Goal: Answer question/provide support: Share knowledge or assist other users

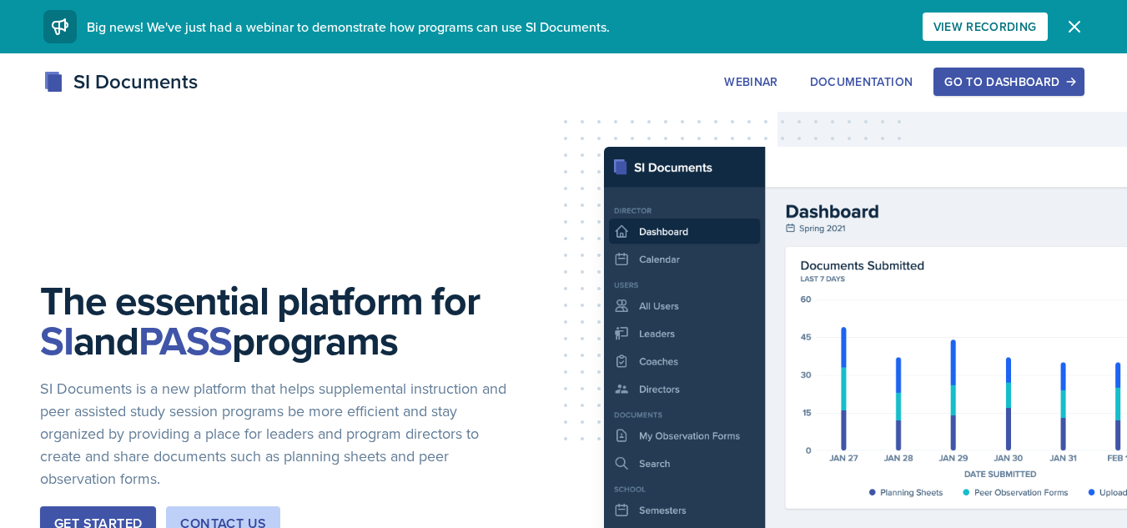
click at [1038, 90] on button "Go to Dashboard" at bounding box center [1008, 82] width 150 height 28
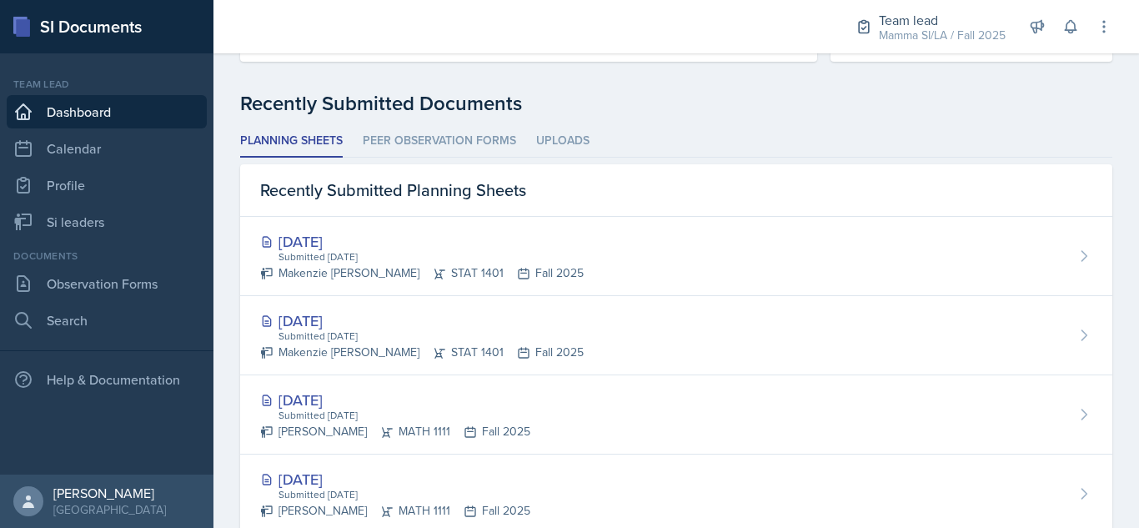
scroll to position [402, 0]
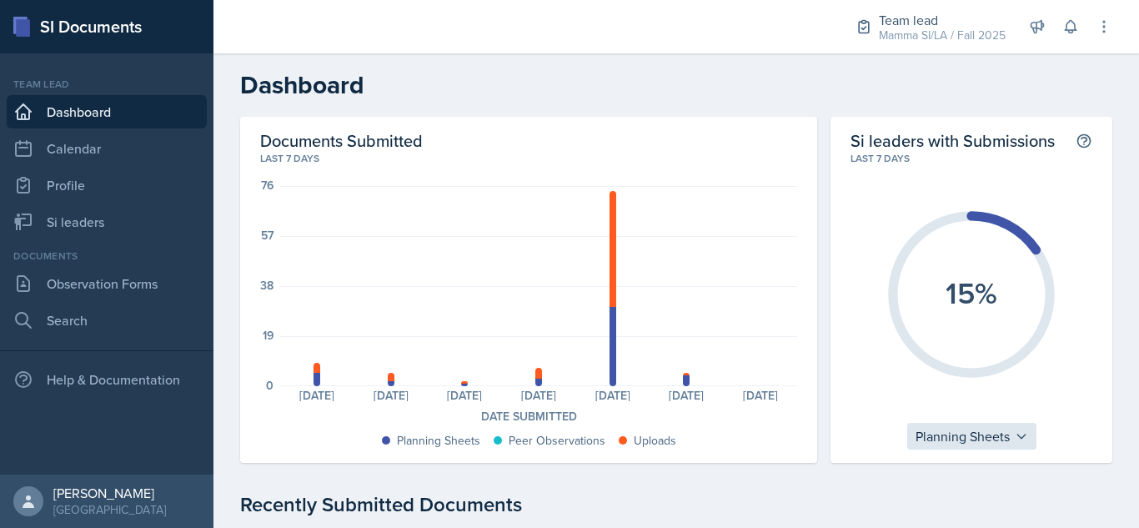
click at [971, 432] on div "Planning Sheets" at bounding box center [971, 436] width 129 height 27
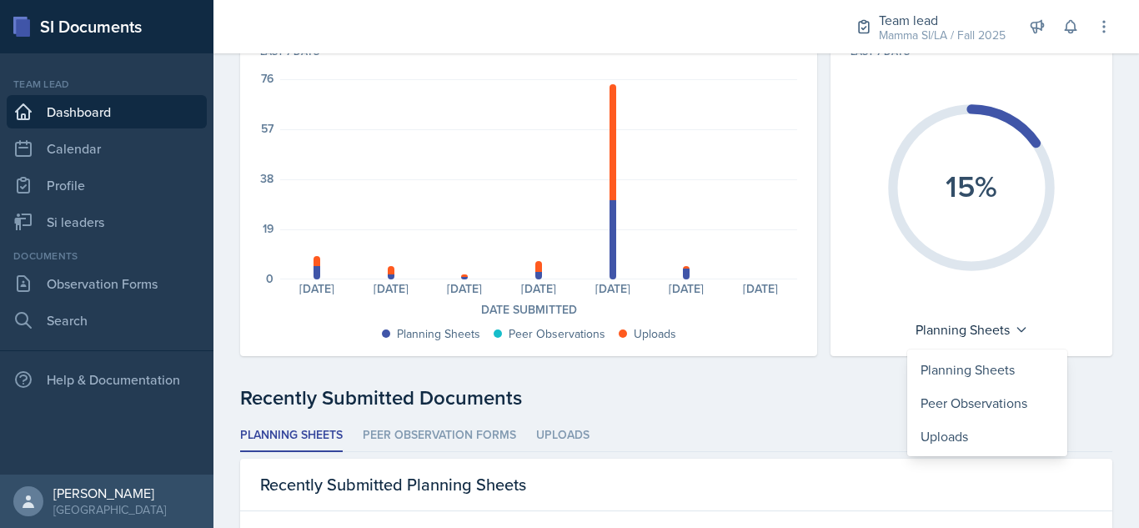
scroll to position [108, 0]
click at [960, 369] on div "Planning Sheets" at bounding box center [987, 368] width 160 height 33
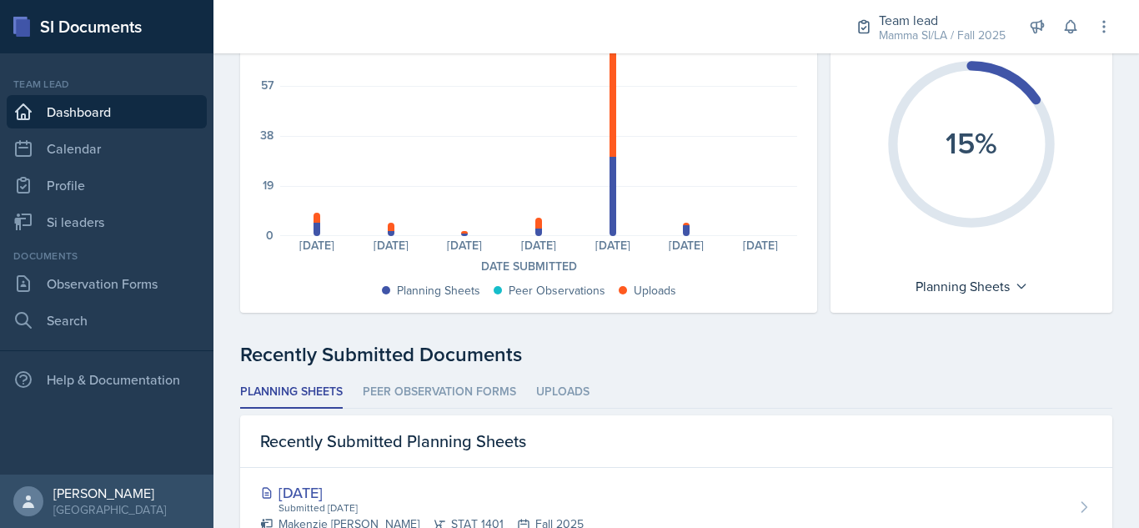
scroll to position [151, 0]
click at [475, 383] on li "Peer Observation Forms" at bounding box center [439, 391] width 153 height 33
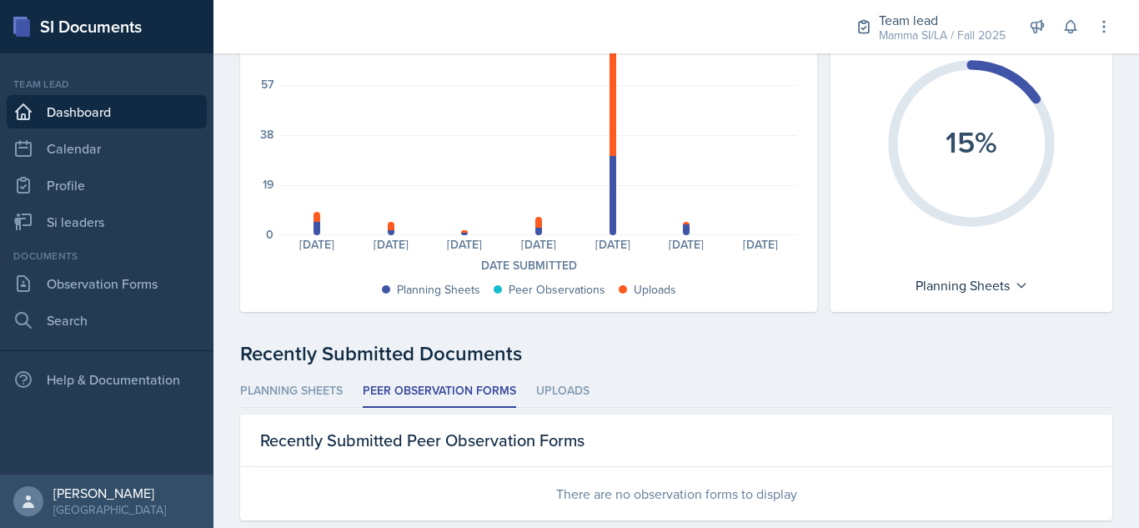
click at [530, 384] on ul "Planning Sheets Peer Observation Forms Uploads" at bounding box center [676, 391] width 872 height 33
click at [545, 390] on li "Uploads" at bounding box center [562, 391] width 53 height 33
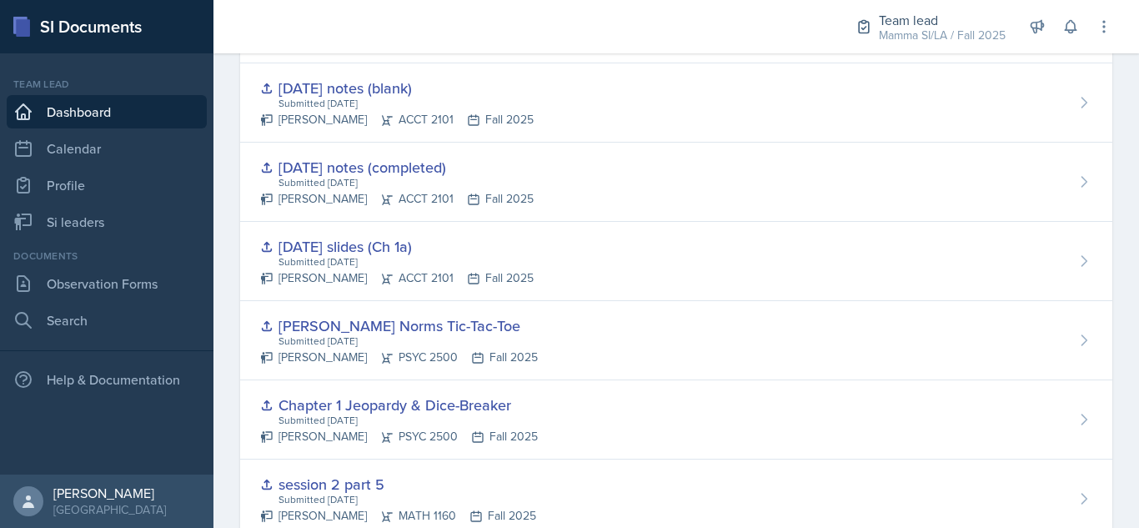
scroll to position [922, 0]
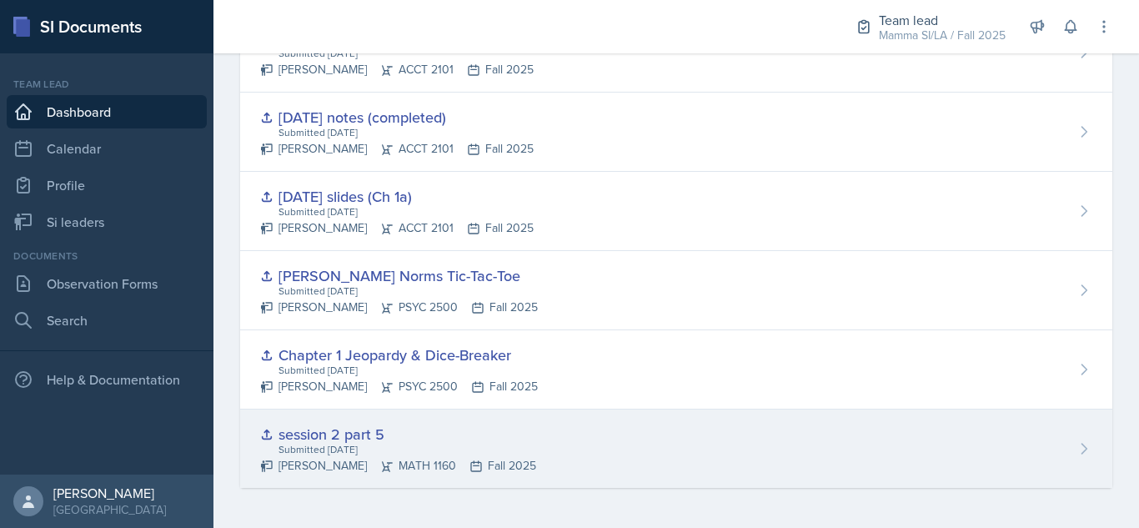
click at [452, 444] on div "Submitted [DATE]" at bounding box center [406, 449] width 259 height 15
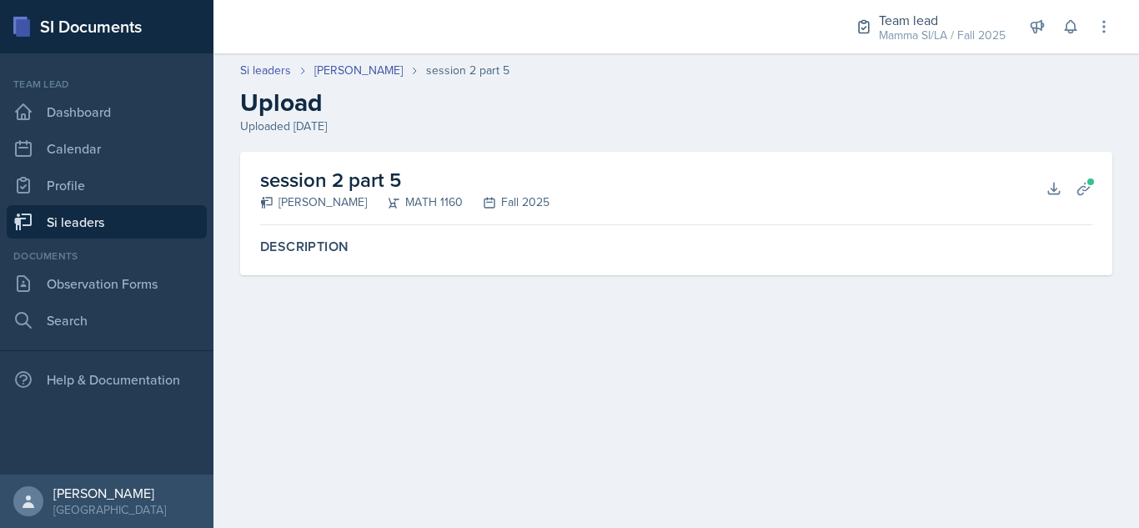
drag, startPoint x: 330, startPoint y: 253, endPoint x: 328, endPoint y: 244, distance: 9.5
click at [328, 244] on label "Description" at bounding box center [676, 247] width 832 height 17
click at [1097, 186] on button "Planning Sheets" at bounding box center [1084, 188] width 30 height 30
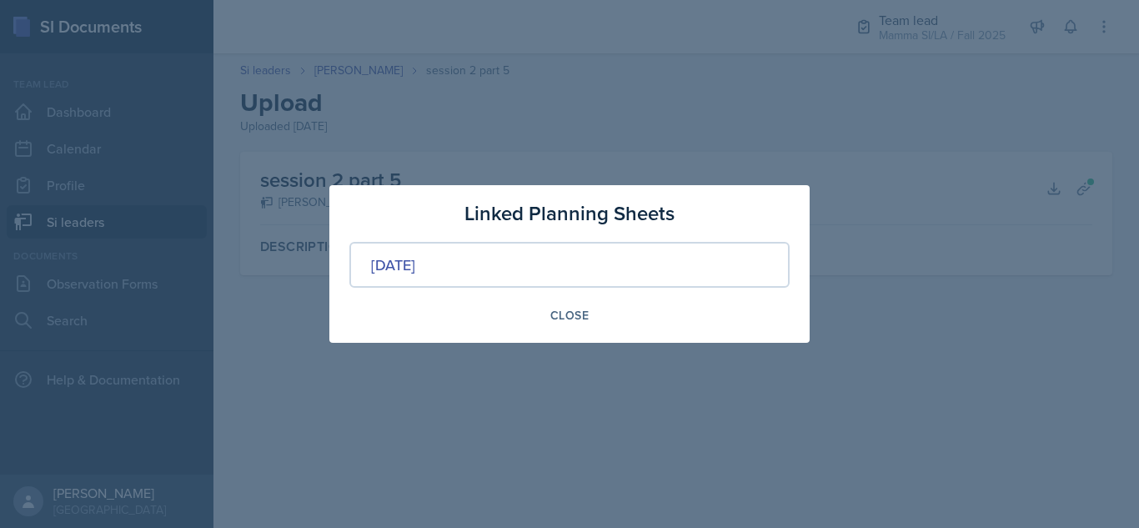
click at [569, 254] on div "[DATE]" at bounding box center [569, 265] width 440 height 46
click at [576, 319] on div "Close" at bounding box center [569, 315] width 38 height 13
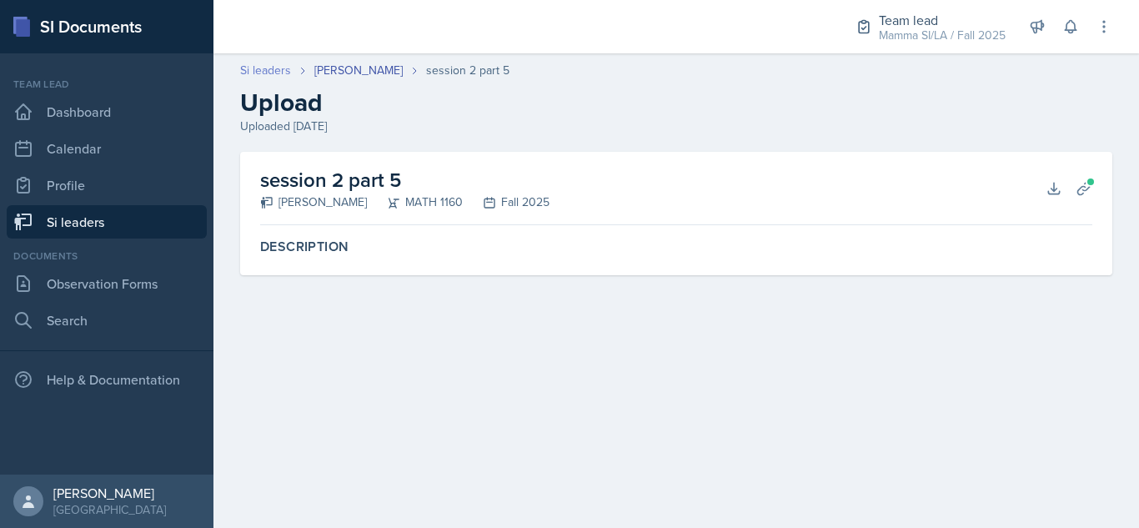
click at [270, 72] on link "Si leaders" at bounding box center [265, 71] width 51 height 18
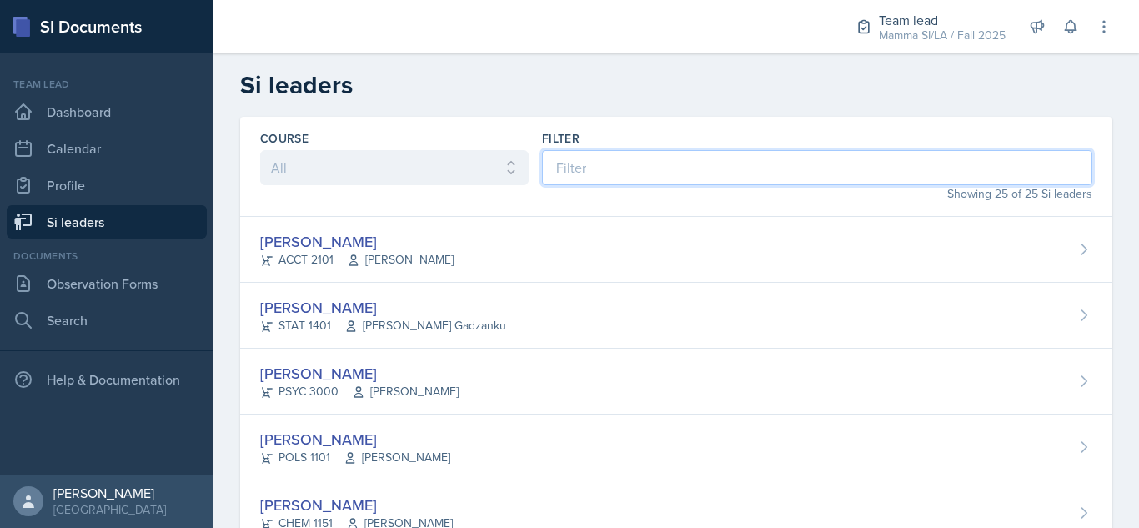
click at [703, 164] on input at bounding box center [817, 167] width 550 height 35
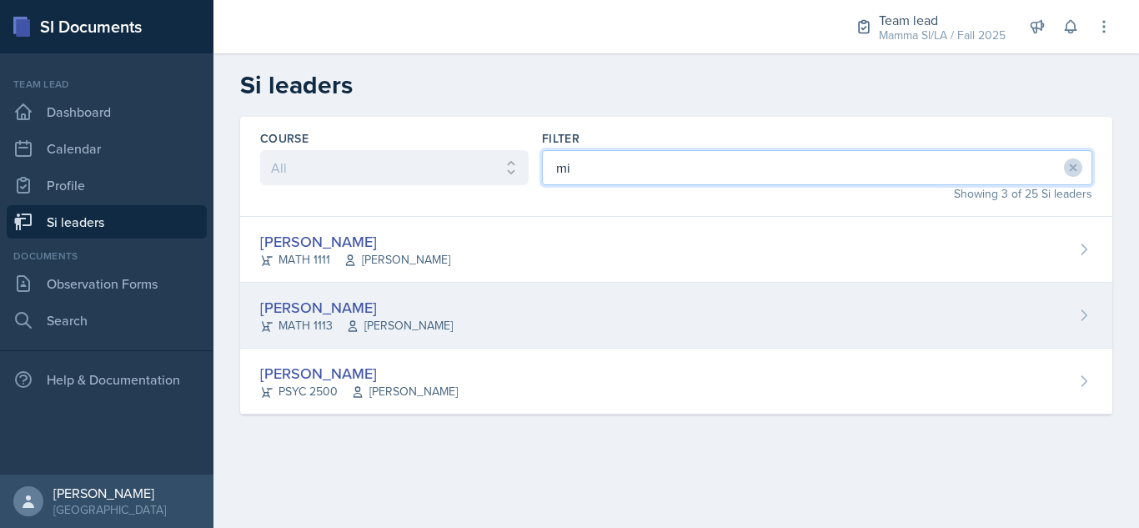
type input "mi"
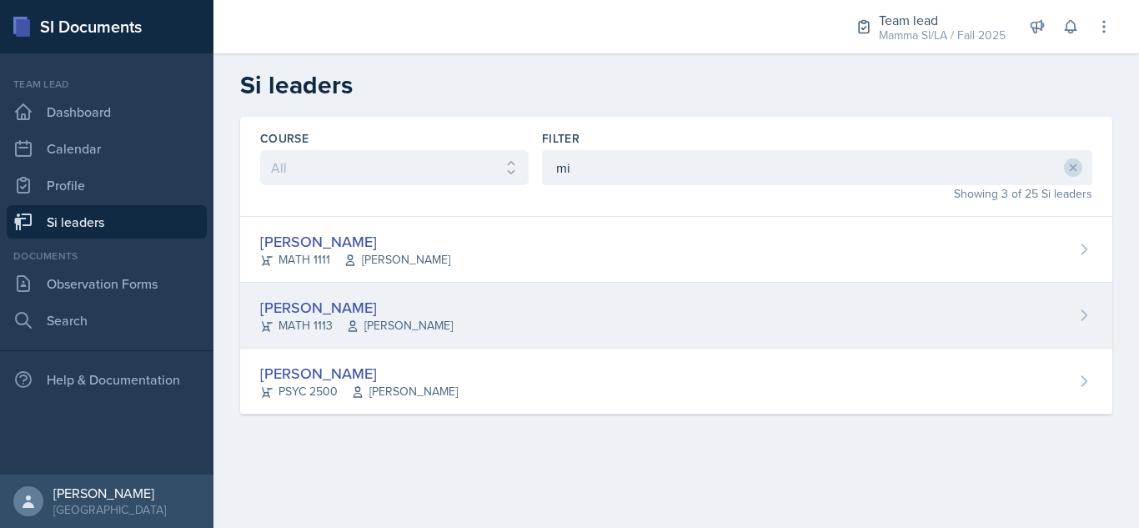
click at [508, 302] on div "[PERSON_NAME] MATH 1113 [PERSON_NAME]" at bounding box center [676, 316] width 872 height 66
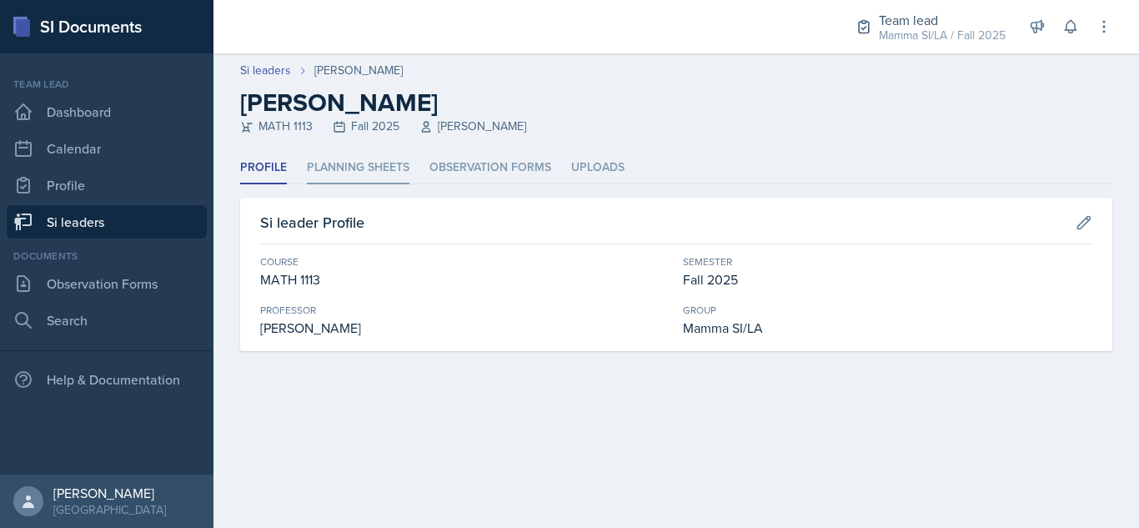
click at [389, 169] on li "Planning Sheets" at bounding box center [358, 168] width 103 height 33
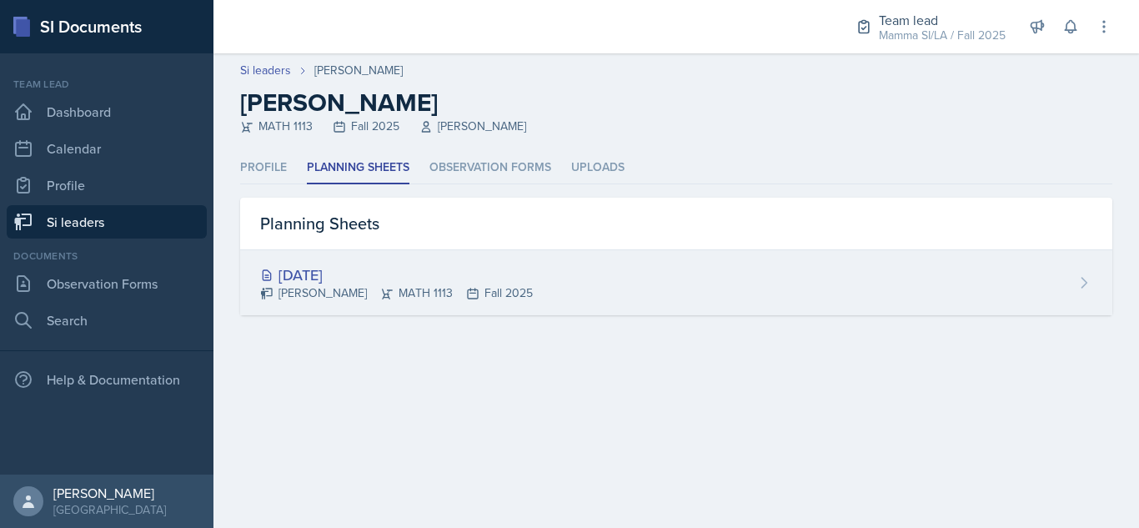
click at [578, 285] on div "[DATE] [PERSON_NAME] MATH 1113 Fall 2025" at bounding box center [676, 282] width 872 height 65
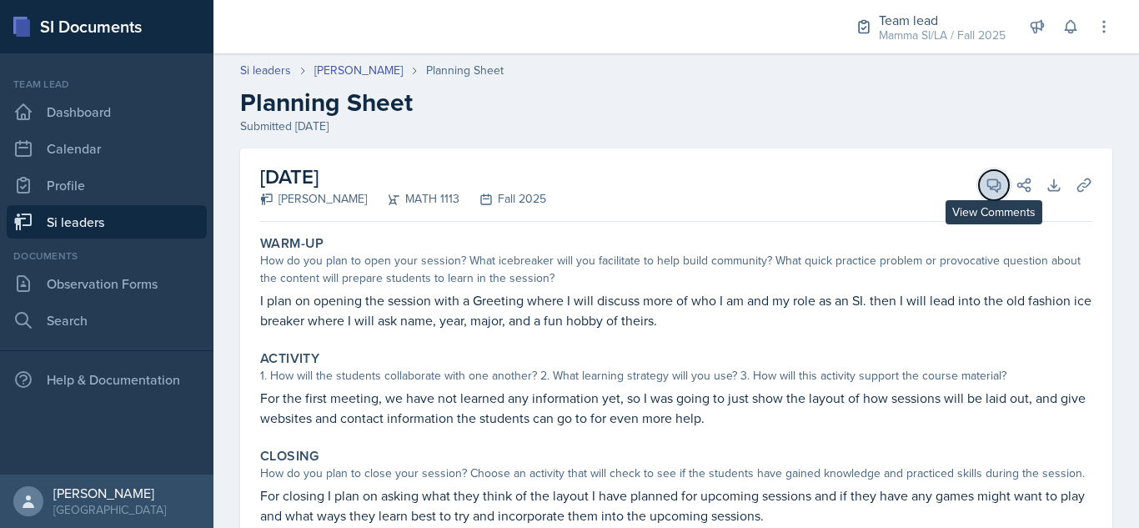
click at [986, 186] on icon at bounding box center [994, 185] width 17 height 17
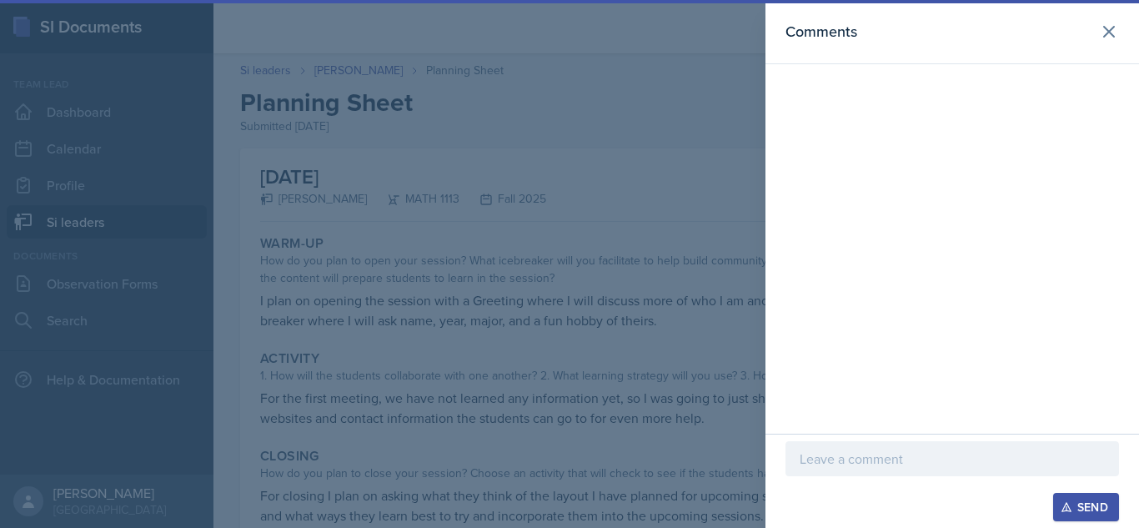
click at [821, 457] on p at bounding box center [952, 459] width 305 height 20
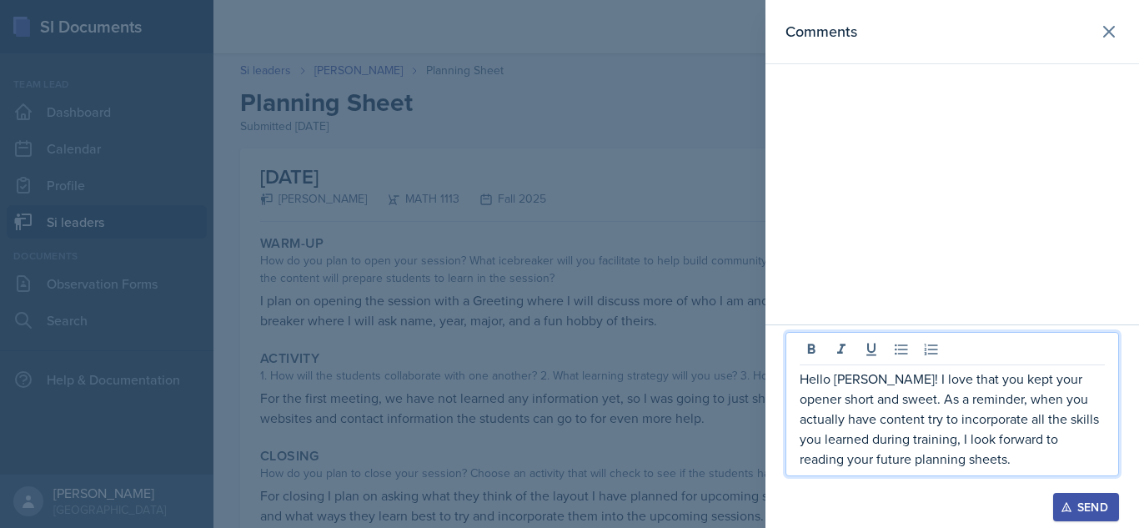
click at [862, 404] on p "Hello [PERSON_NAME]! I love that you kept your opener short and sweet. As a rem…" at bounding box center [952, 419] width 305 height 100
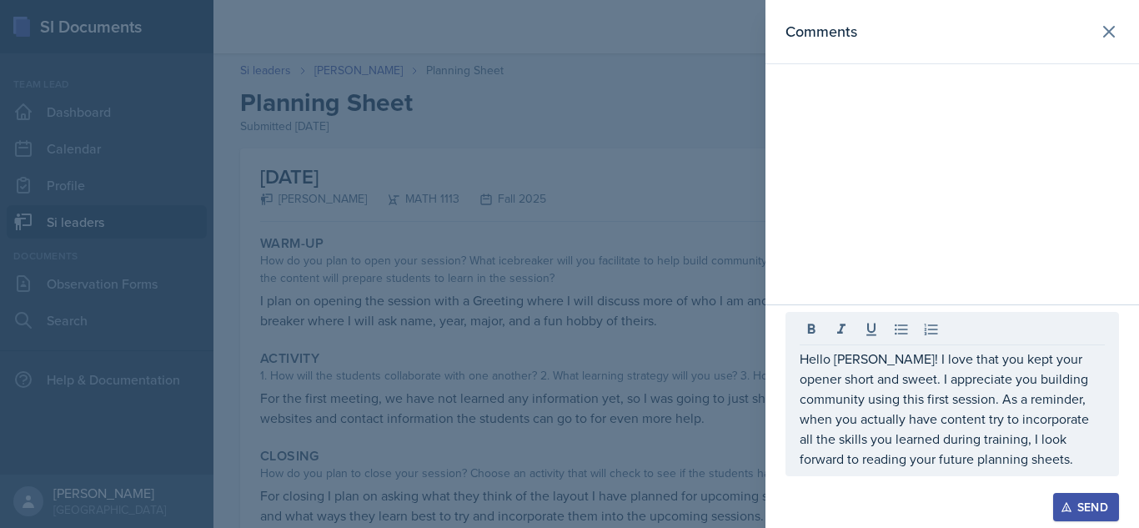
click at [1062, 517] on button "Send" at bounding box center [1086, 507] width 66 height 28
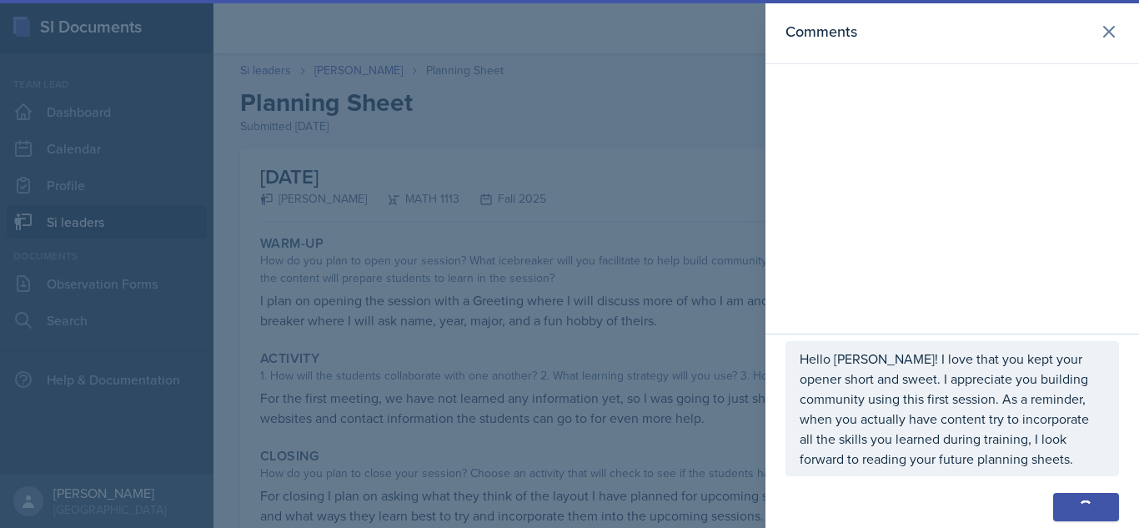
click at [1062, 517] on button "Send" at bounding box center [1086, 507] width 66 height 28
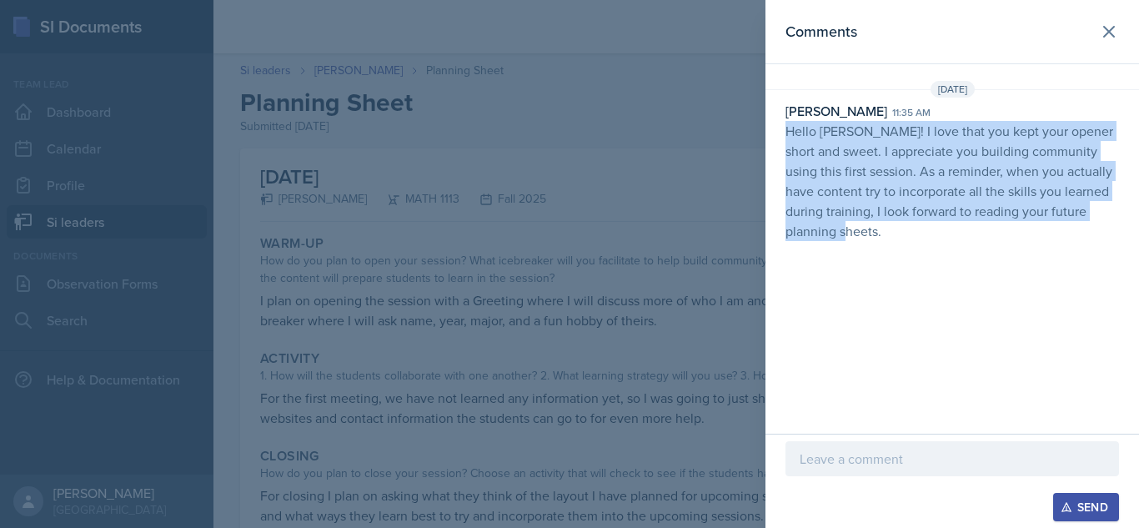
drag, startPoint x: 786, startPoint y: 135, endPoint x: 854, endPoint y: 233, distance: 119.2
click at [854, 233] on p "Hello [PERSON_NAME]! I love that you kept your opener short and sweet. I apprec…" at bounding box center [953, 181] width 334 height 120
copy p "Hello [PERSON_NAME]! I love that you kept your opener short and sweet. I apprec…"
click at [959, 188] on p "Hello [PERSON_NAME]! I love that you kept your opener short and sweet. I apprec…" at bounding box center [953, 181] width 334 height 120
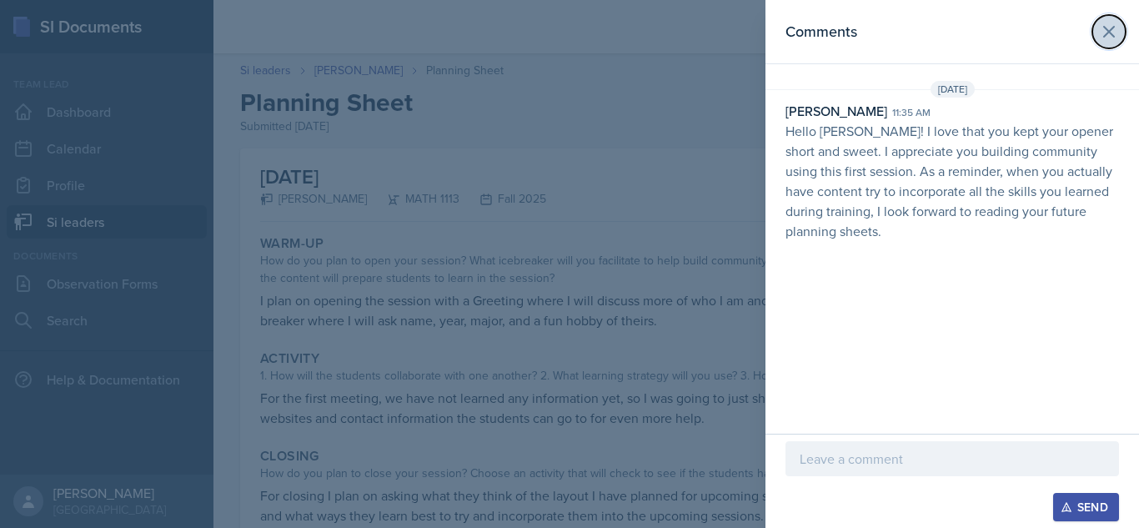
click at [1094, 34] on button at bounding box center [1109, 31] width 33 height 33
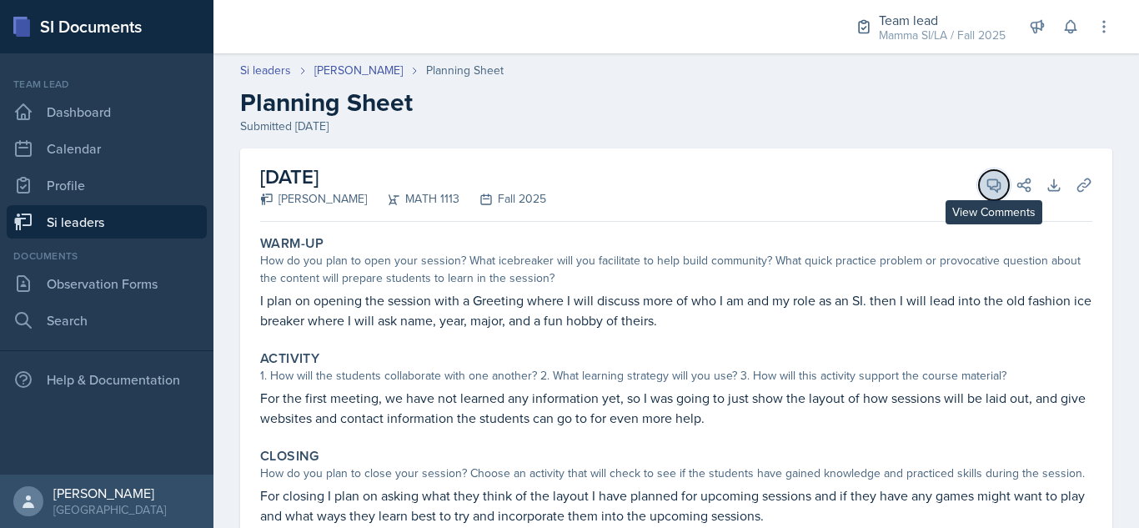
click at [986, 190] on icon at bounding box center [994, 185] width 17 height 17
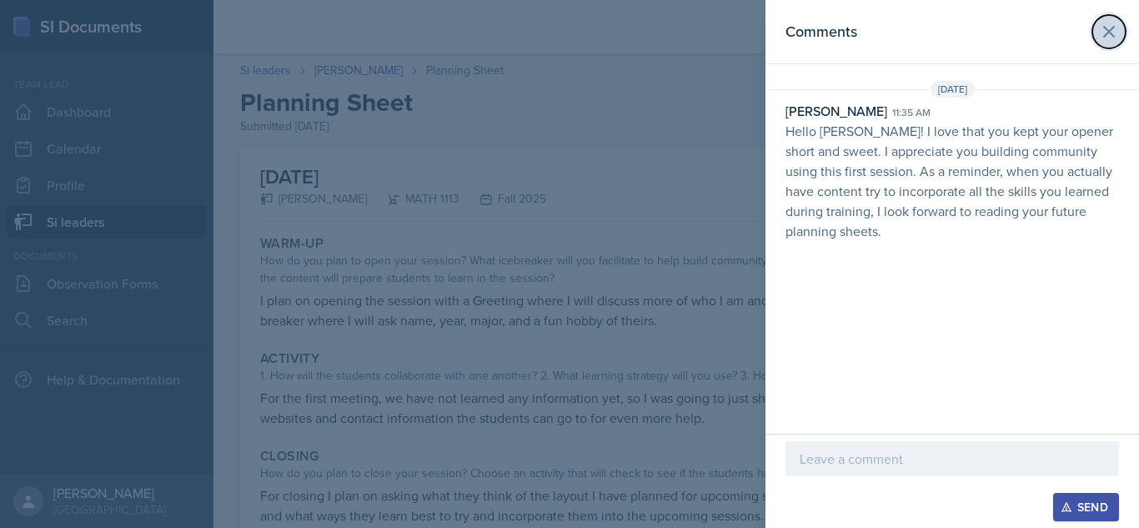
click at [1113, 48] on button at bounding box center [1109, 31] width 33 height 33
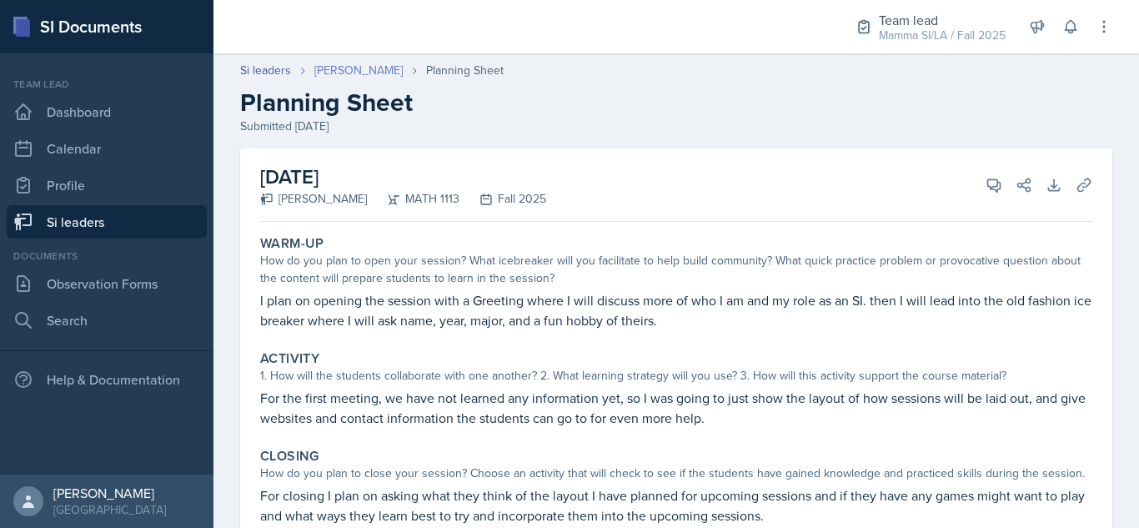
click at [379, 78] on link "[PERSON_NAME]" at bounding box center [358, 71] width 88 height 18
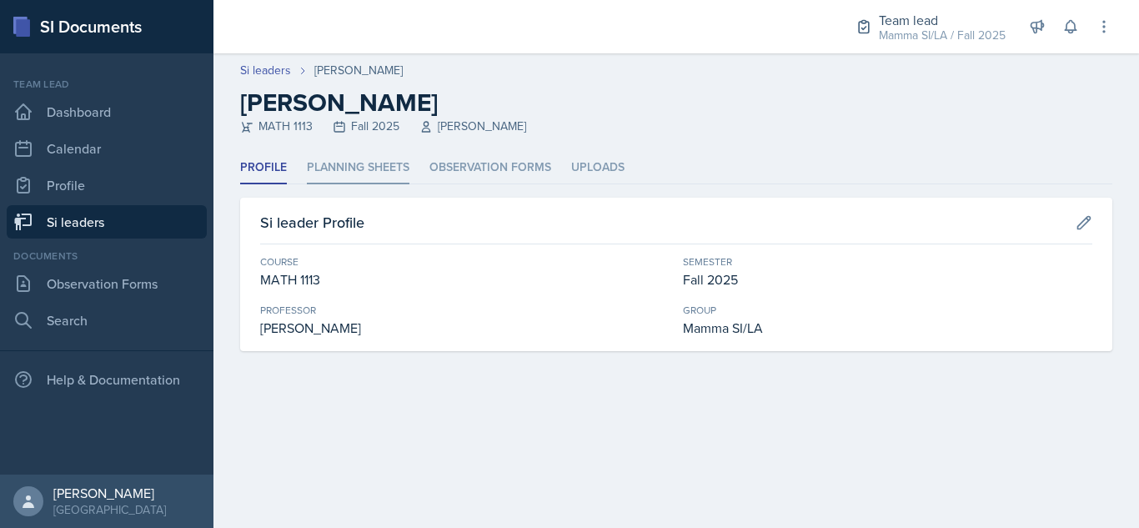
click at [388, 164] on li "Planning Sheets" at bounding box center [358, 168] width 103 height 33
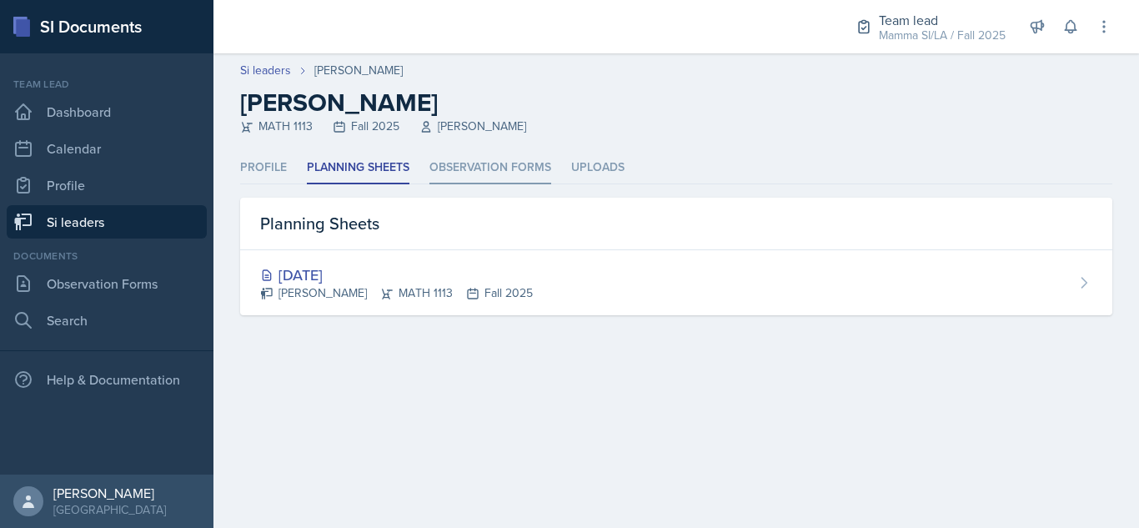
click at [541, 161] on li "Observation Forms" at bounding box center [490, 168] width 122 height 33
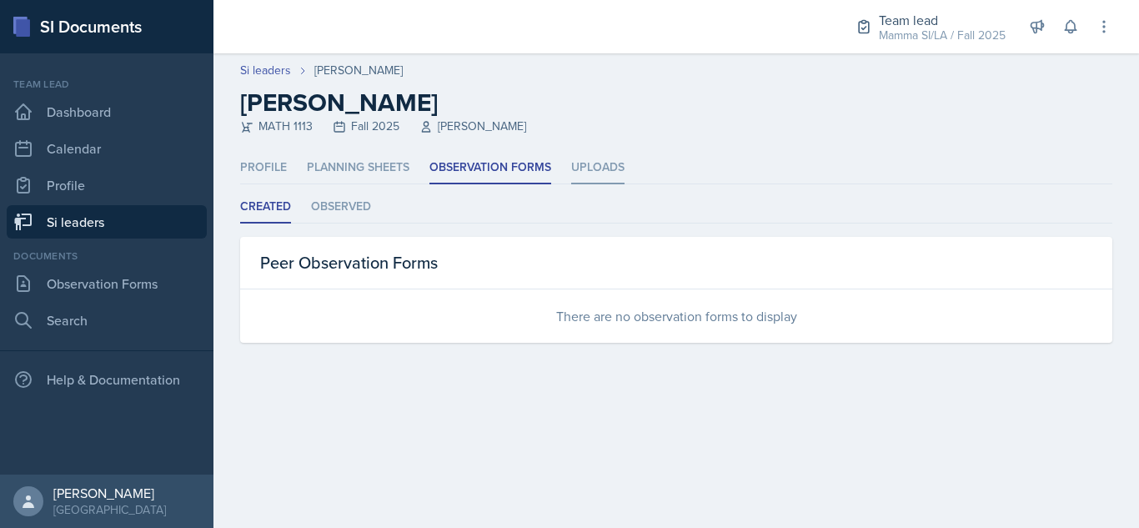
click at [576, 159] on li "Uploads" at bounding box center [597, 168] width 53 height 33
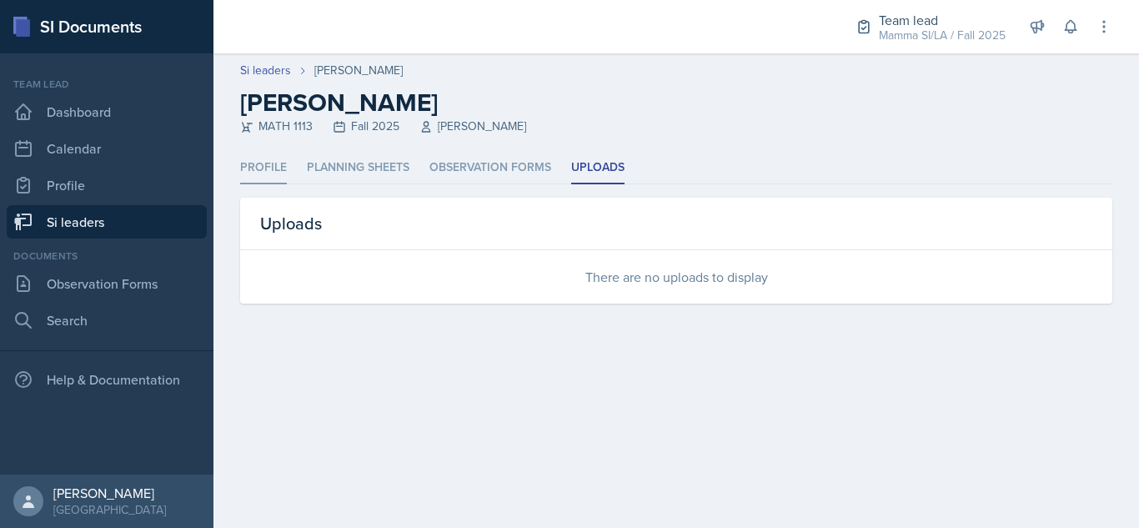
click at [274, 171] on li "Profile" at bounding box center [263, 168] width 47 height 33
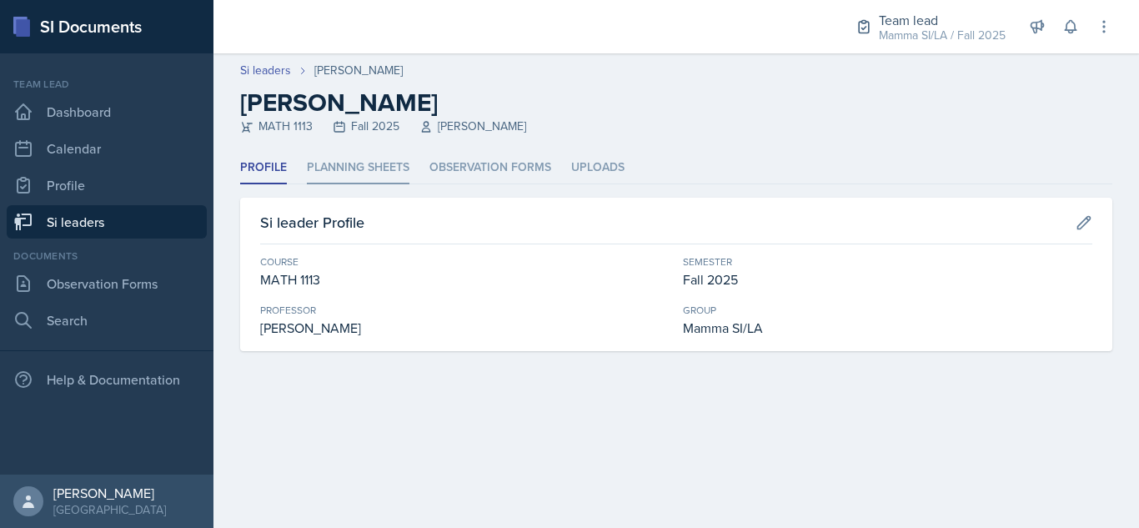
click at [333, 158] on li "Planning Sheets" at bounding box center [358, 168] width 103 height 33
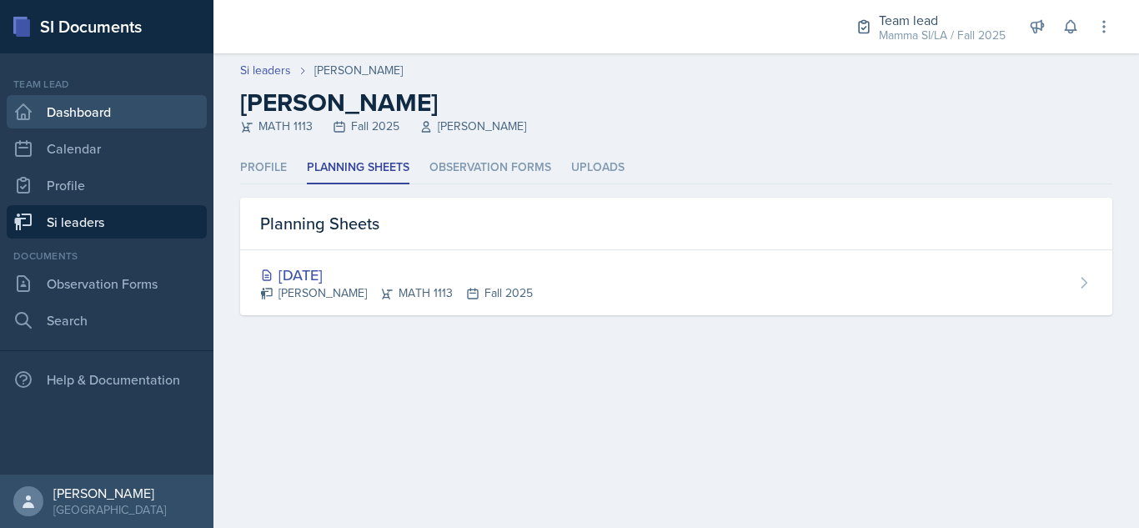
click at [103, 118] on link "Dashboard" at bounding box center [107, 111] width 200 height 33
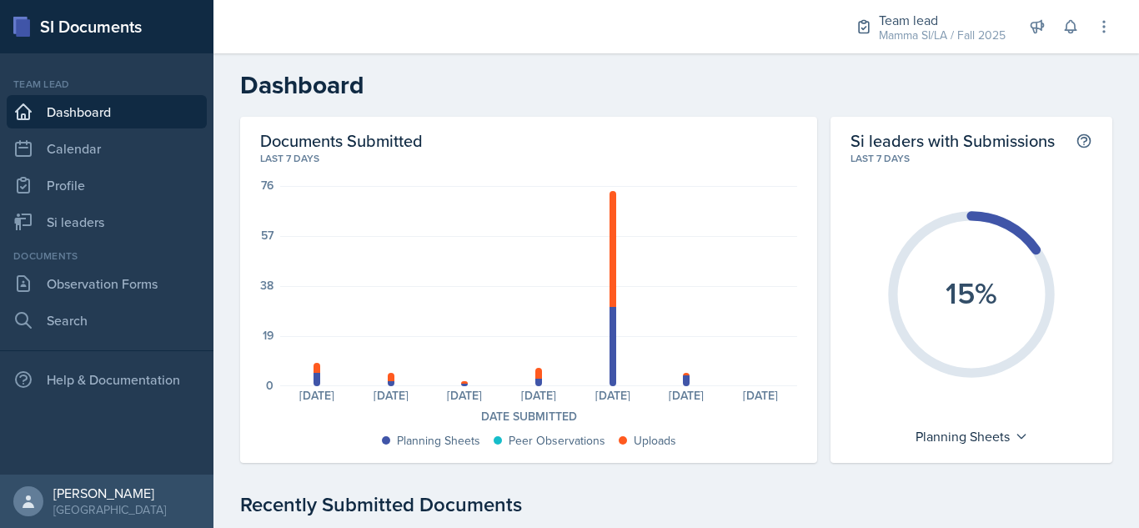
click at [921, 320] on icon "15%" at bounding box center [971, 294] width 187 height 187
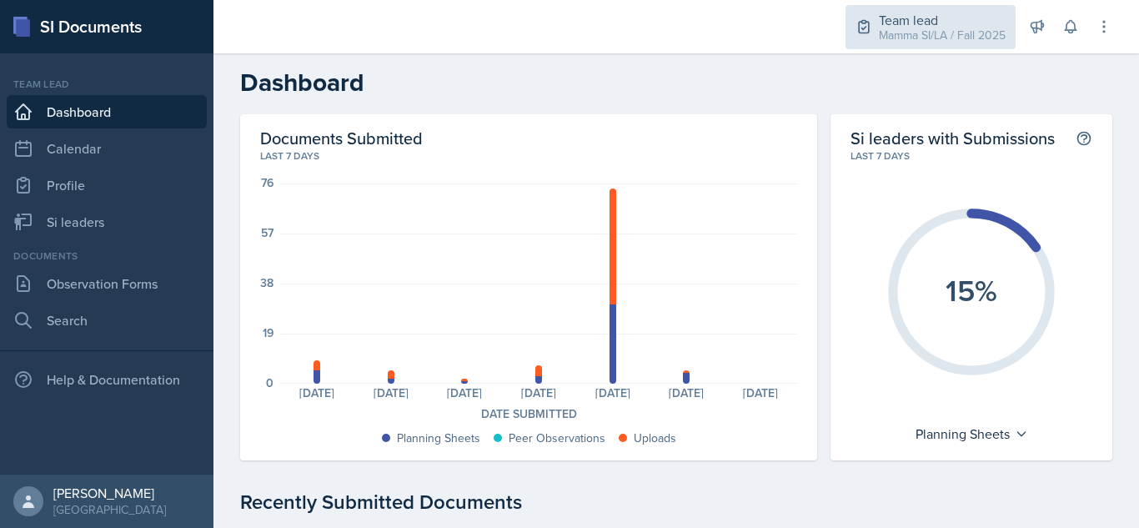
click at [897, 47] on div "Team lead Mamma SI/LA / Fall 2025" at bounding box center [931, 27] width 170 height 44
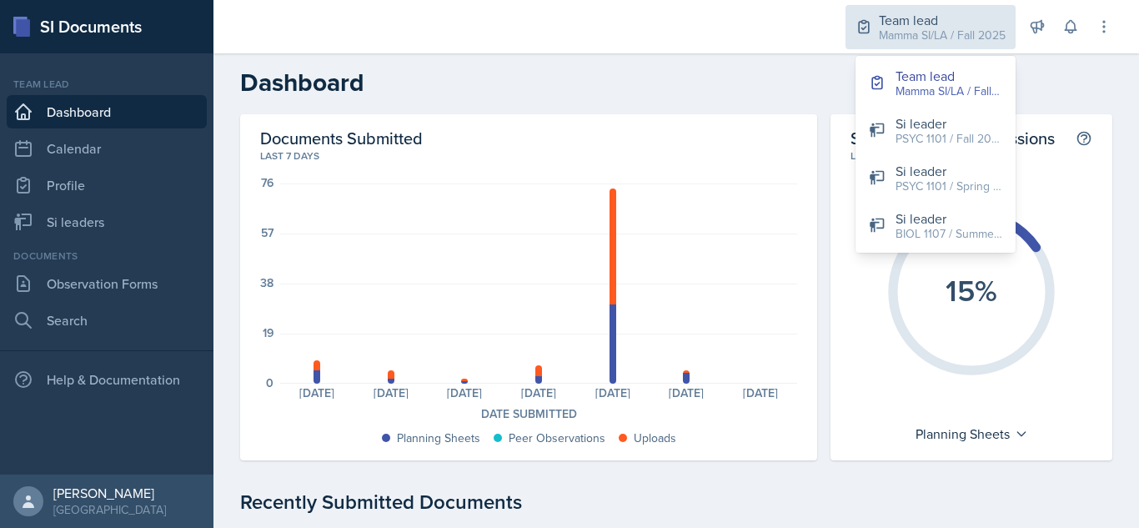
click at [897, 47] on div "Team lead Mamma SI/LA / Fall 2025" at bounding box center [931, 27] width 170 height 44
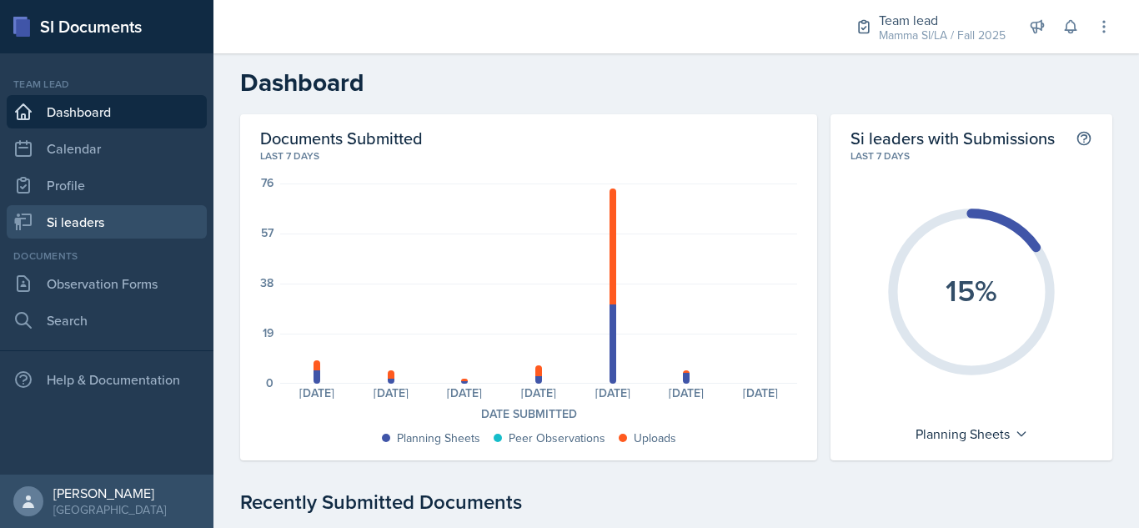
click at [114, 231] on link "Si leaders" at bounding box center [107, 221] width 200 height 33
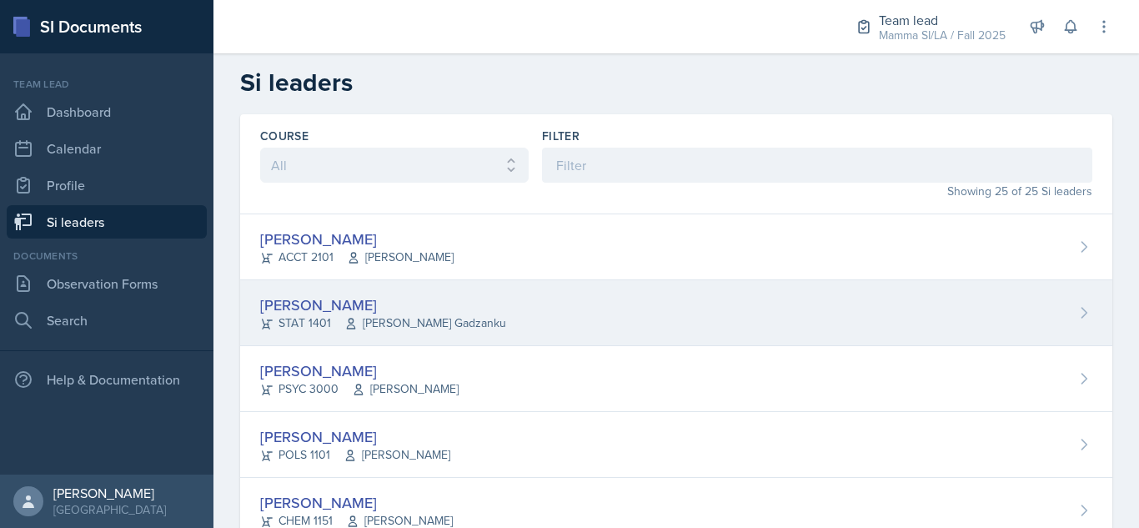
click at [424, 324] on span "[PERSON_NAME] Gadzanku" at bounding box center [425, 323] width 162 height 18
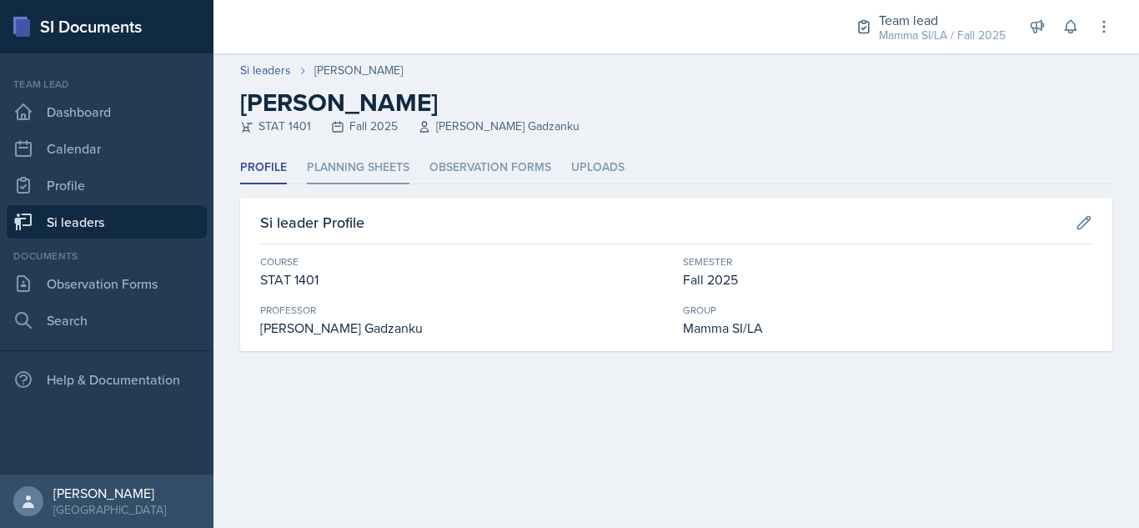
click at [370, 176] on li "Planning Sheets" at bounding box center [358, 168] width 103 height 33
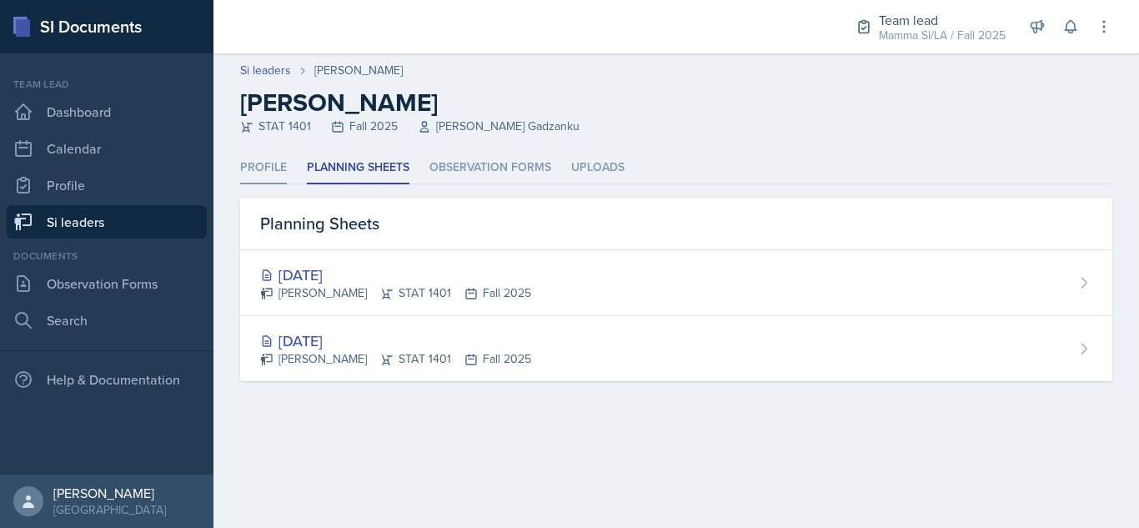
click at [243, 161] on li "Profile" at bounding box center [263, 168] width 47 height 33
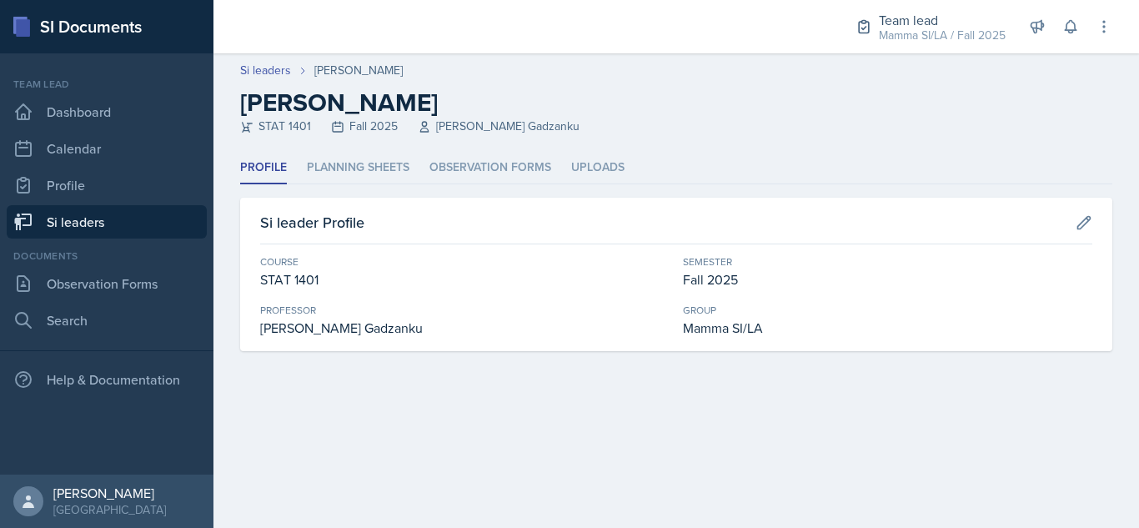
click at [122, 210] on link "Si leaders" at bounding box center [107, 221] width 200 height 33
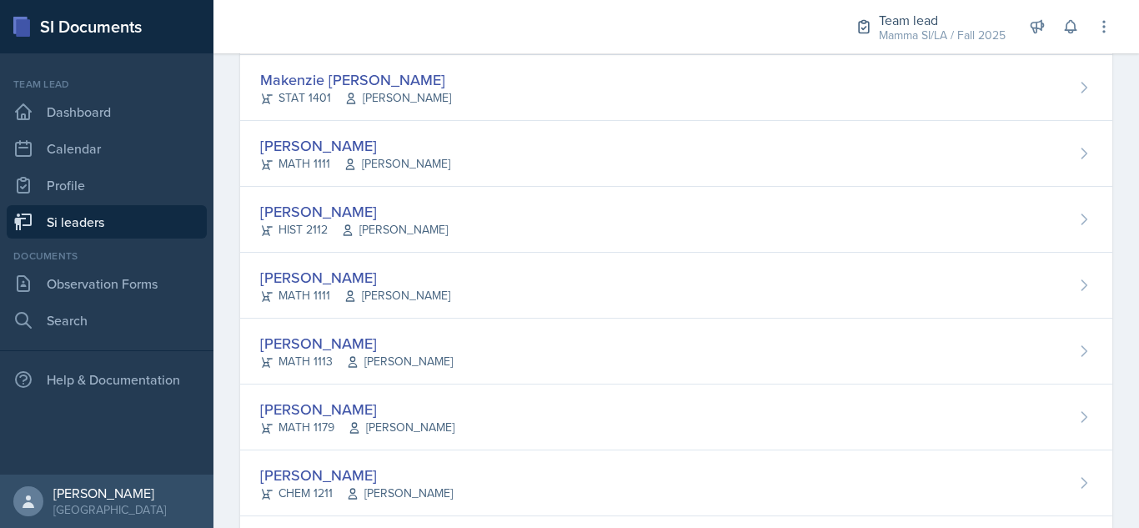
scroll to position [599, 0]
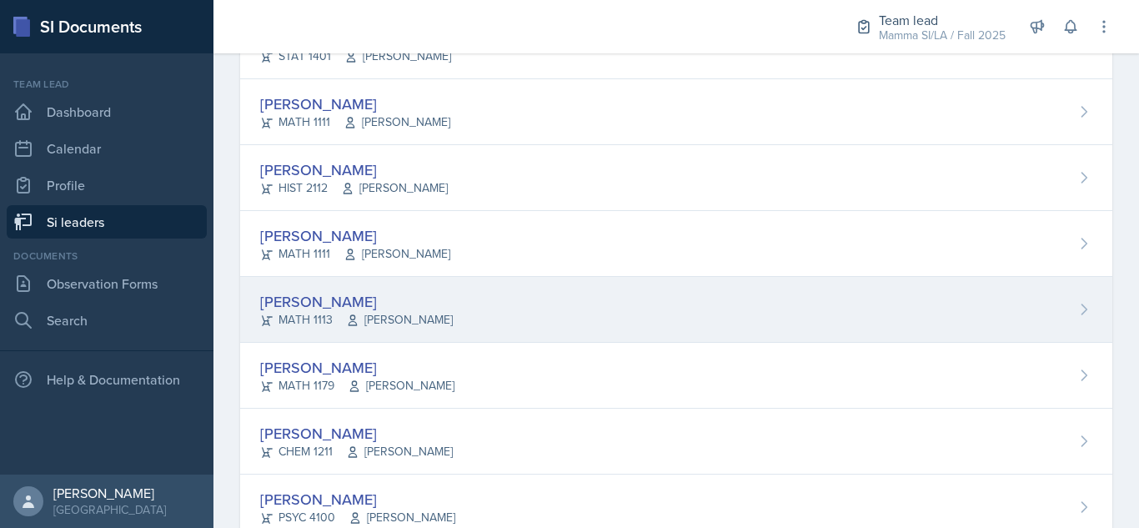
click at [472, 304] on div "[PERSON_NAME] MATH 1113 [PERSON_NAME]" at bounding box center [676, 310] width 872 height 66
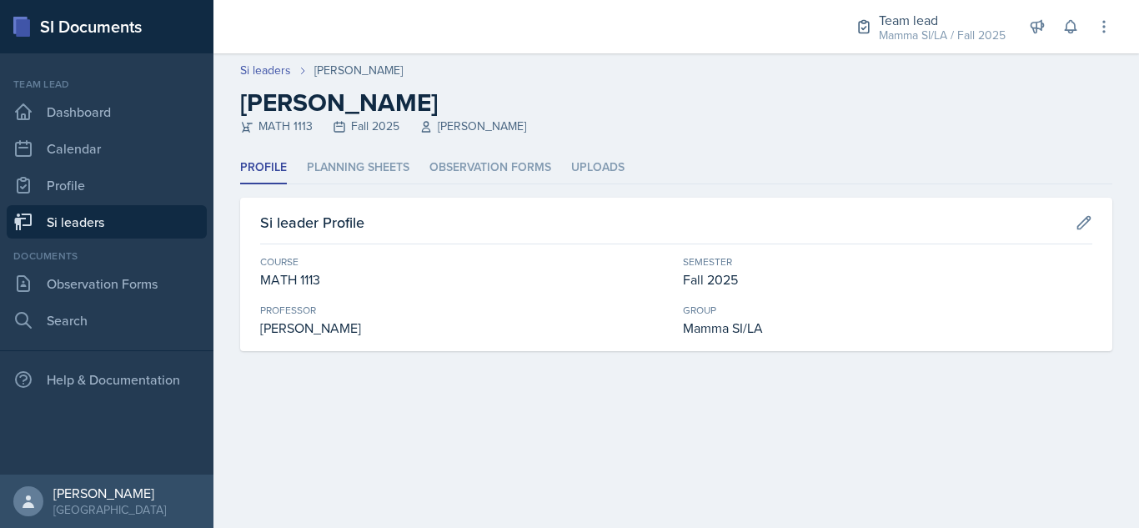
click at [379, 151] on header "Si leaders [PERSON_NAME] [PERSON_NAME] MATH 1113 Fall 2025 [PERSON_NAME]" at bounding box center [676, 102] width 926 height 98
click at [379, 163] on li "Planning Sheets" at bounding box center [358, 168] width 103 height 33
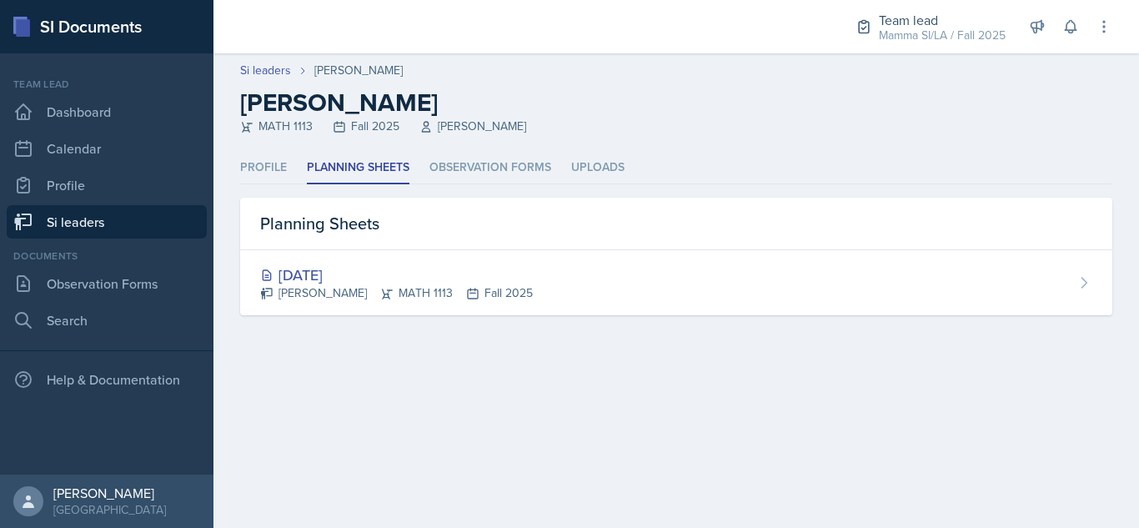
click at [108, 229] on link "Si leaders" at bounding box center [107, 221] width 200 height 33
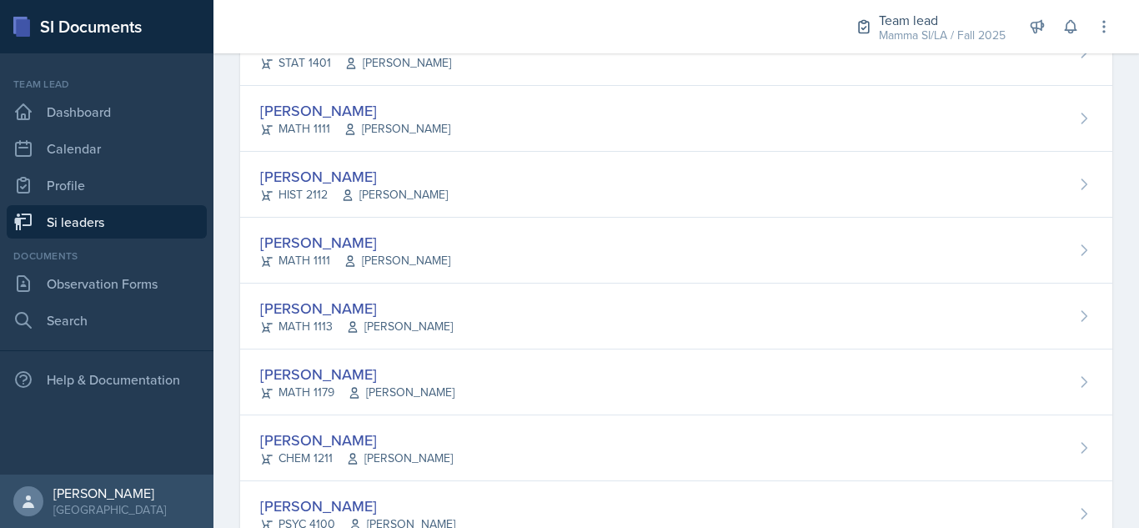
scroll to position [599, 0]
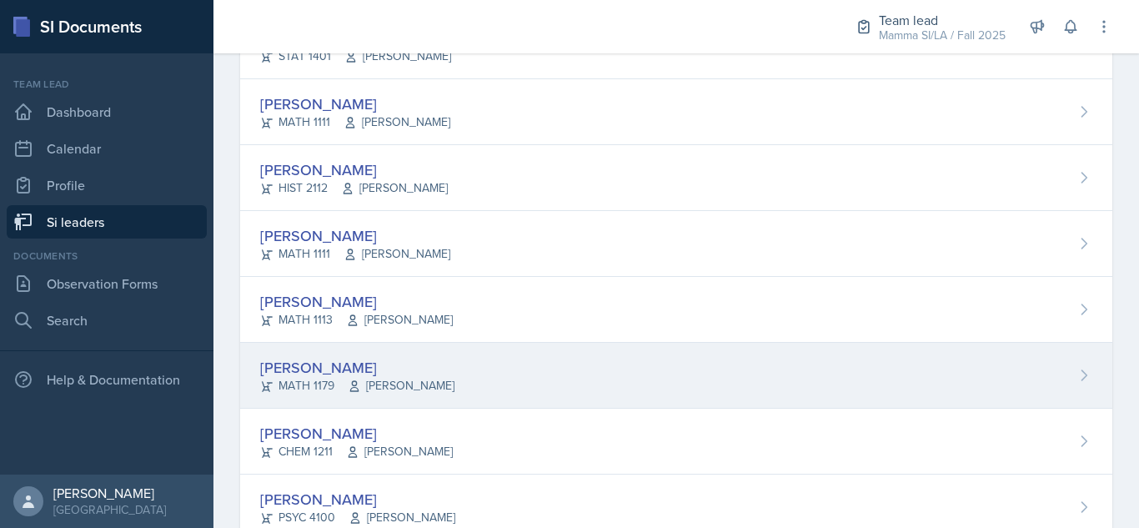
click at [469, 374] on div "[PERSON_NAME] MATH 1179 [PERSON_NAME]" at bounding box center [676, 376] width 872 height 66
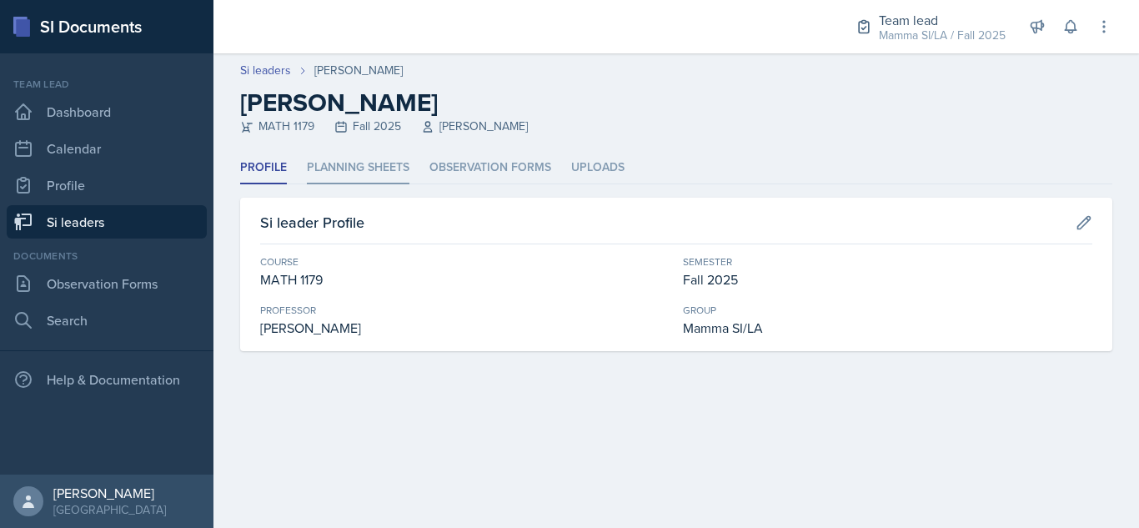
drag, startPoint x: 375, startPoint y: 148, endPoint x: 368, endPoint y: 166, distance: 19.1
click at [368, 166] on div "Si leaders [PERSON_NAME] [PERSON_NAME] MATH 1179 Fall 2025 [PERSON_NAME] Profil…" at bounding box center [676, 222] width 926 height 338
click at [368, 166] on li "Planning Sheets" at bounding box center [358, 168] width 103 height 33
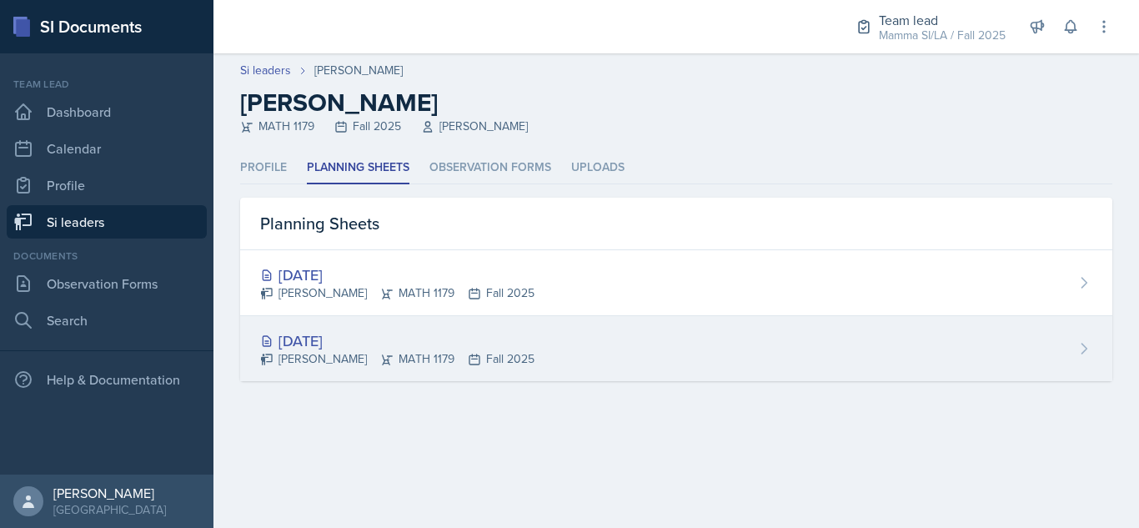
click at [540, 336] on div "[DATE] [PERSON_NAME] MATH 1179 Fall 2025" at bounding box center [676, 348] width 872 height 65
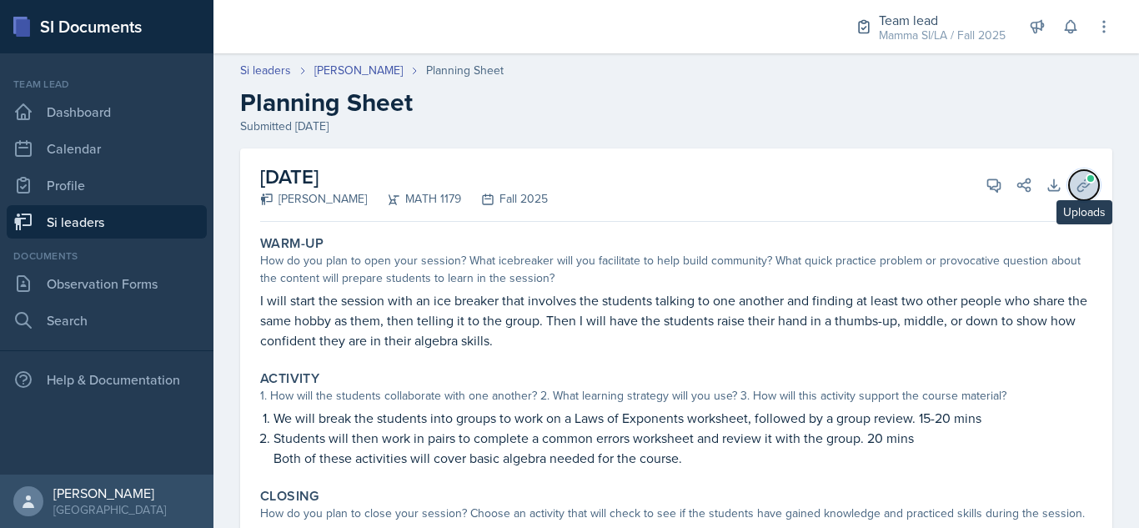
click at [1076, 189] on icon at bounding box center [1084, 185] width 17 height 17
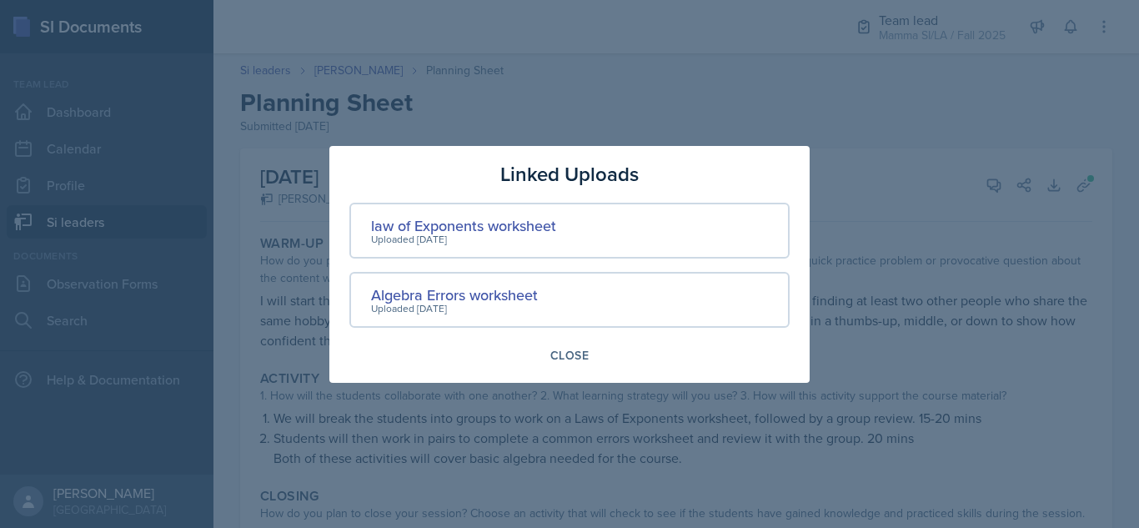
click at [972, 227] on div at bounding box center [569, 264] width 1139 height 528
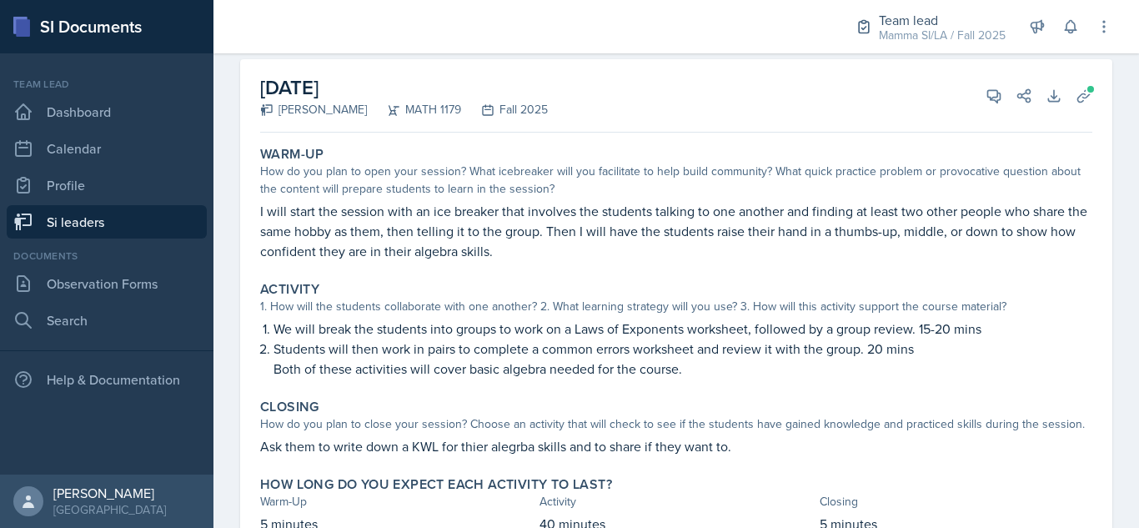
scroll to position [91, 0]
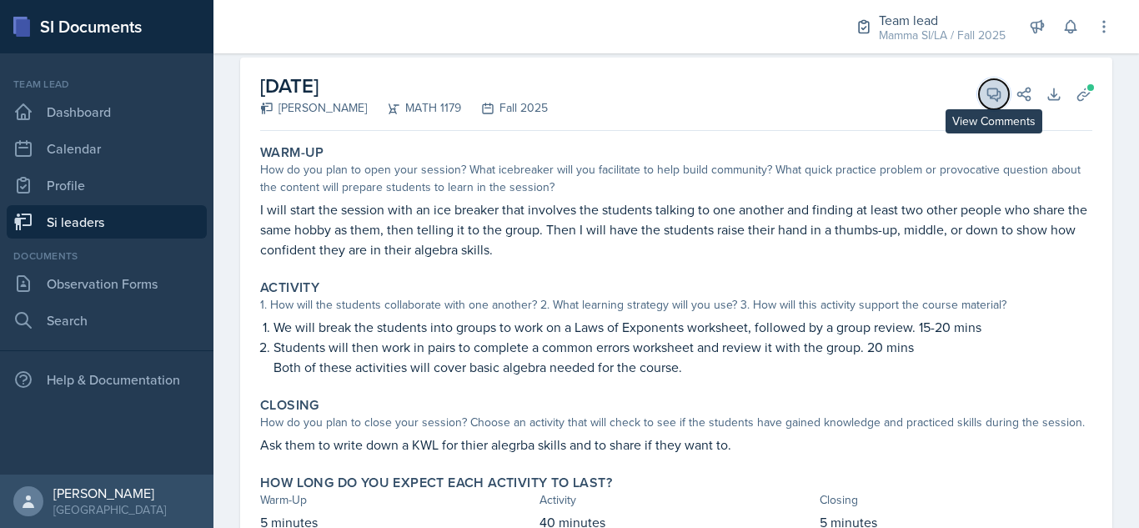
click at [989, 93] on icon at bounding box center [994, 94] width 17 height 17
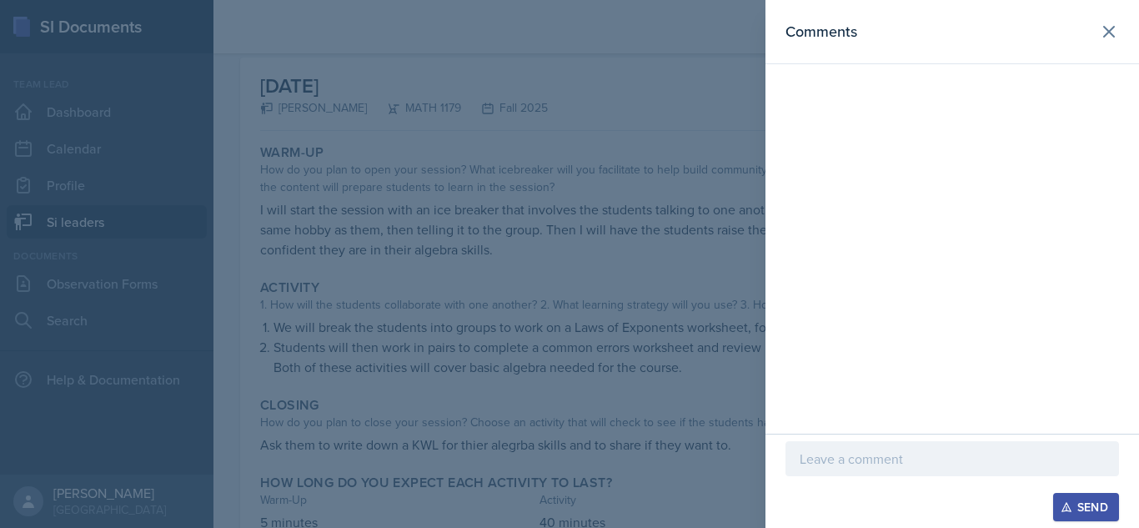
click at [540, 309] on div at bounding box center [569, 264] width 1139 height 528
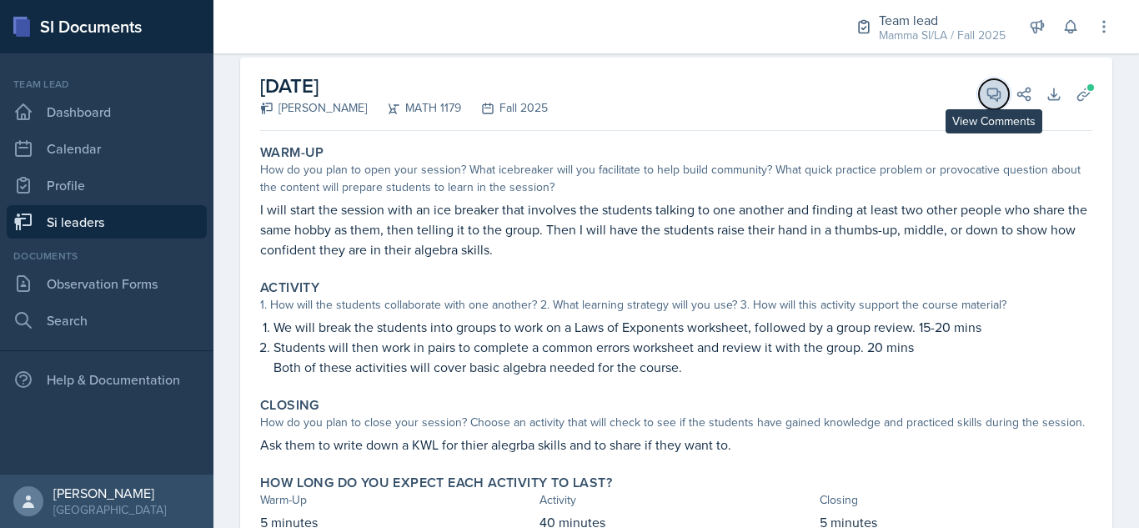
click at [979, 107] on button "View Comments" at bounding box center [994, 94] width 30 height 30
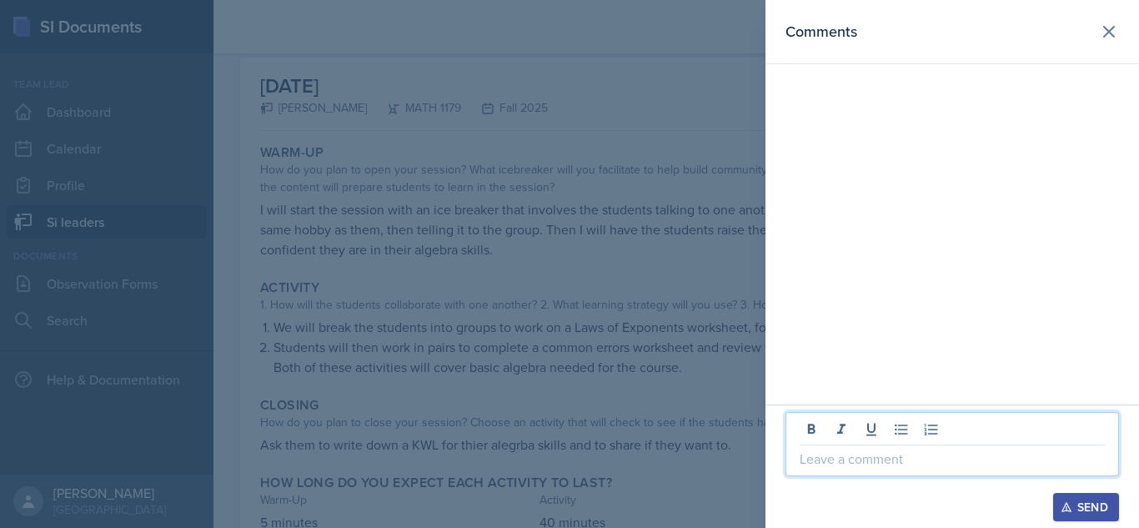
click at [851, 454] on p at bounding box center [952, 459] width 305 height 20
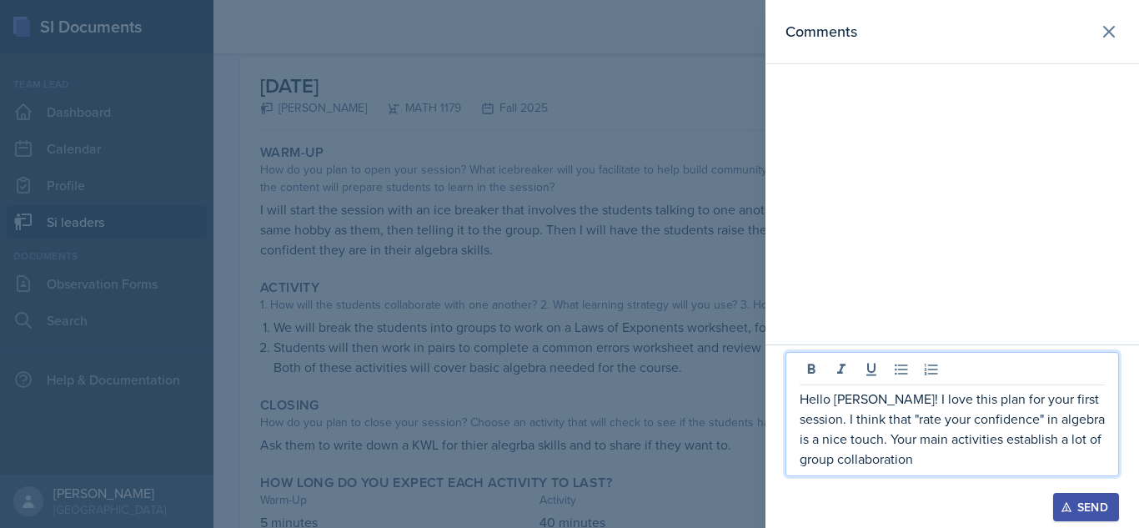
click at [1048, 416] on p "Hello [PERSON_NAME]! I love this plan for your first session. I think that "rat…" at bounding box center [952, 429] width 305 height 80
click at [945, 465] on p "Hello [PERSON_NAME]! I love this plan for your first session. I think that "rat…" at bounding box center [952, 429] width 305 height 80
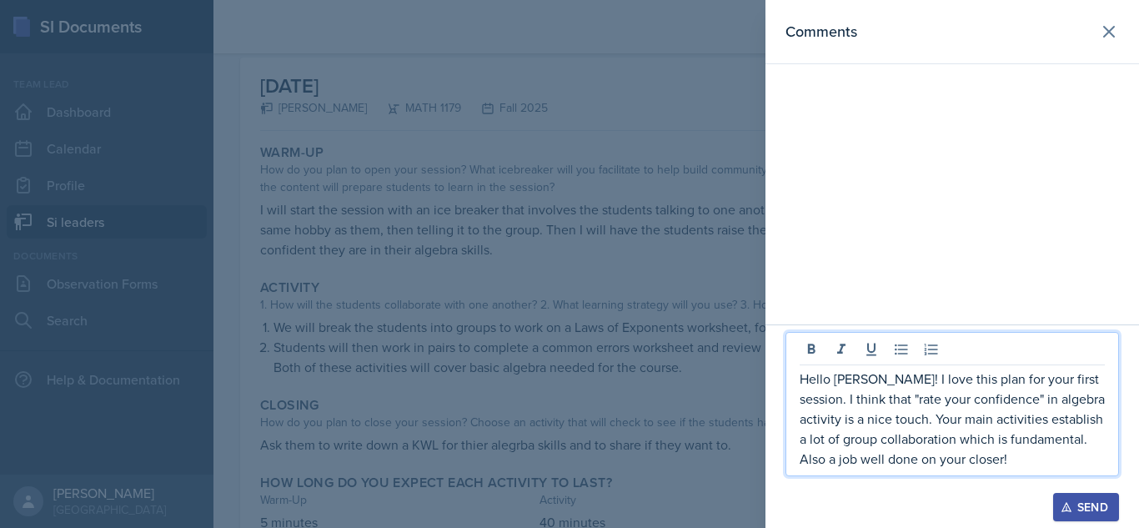
click at [1082, 498] on button "Send" at bounding box center [1086, 507] width 66 height 28
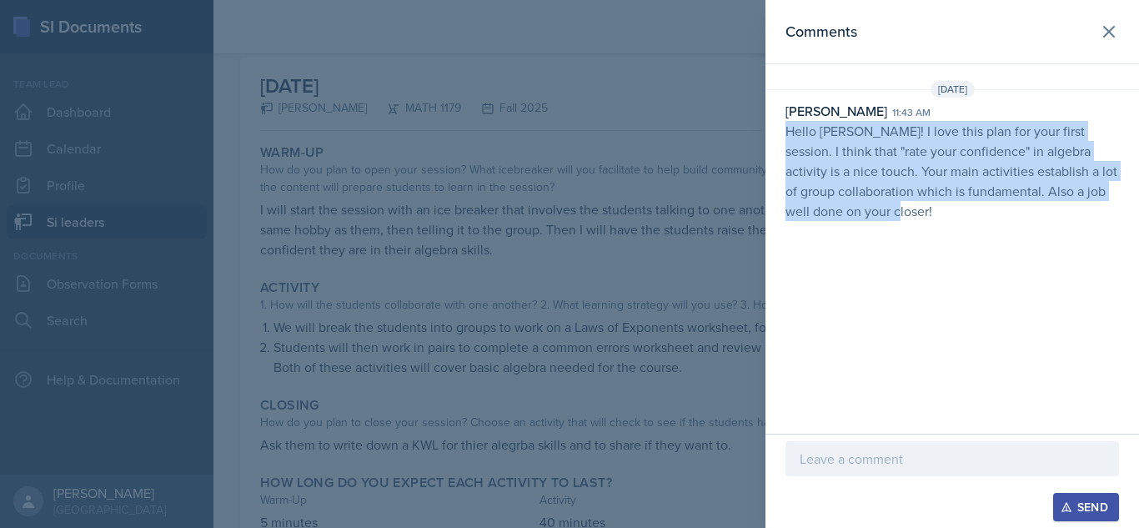
drag, startPoint x: 782, startPoint y: 127, endPoint x: 906, endPoint y: 228, distance: 159.4
click at [906, 228] on div "Comments [DATE] [PERSON_NAME] 11:43 am Hello [PERSON_NAME]! I love this plan fo…" at bounding box center [953, 217] width 374 height 434
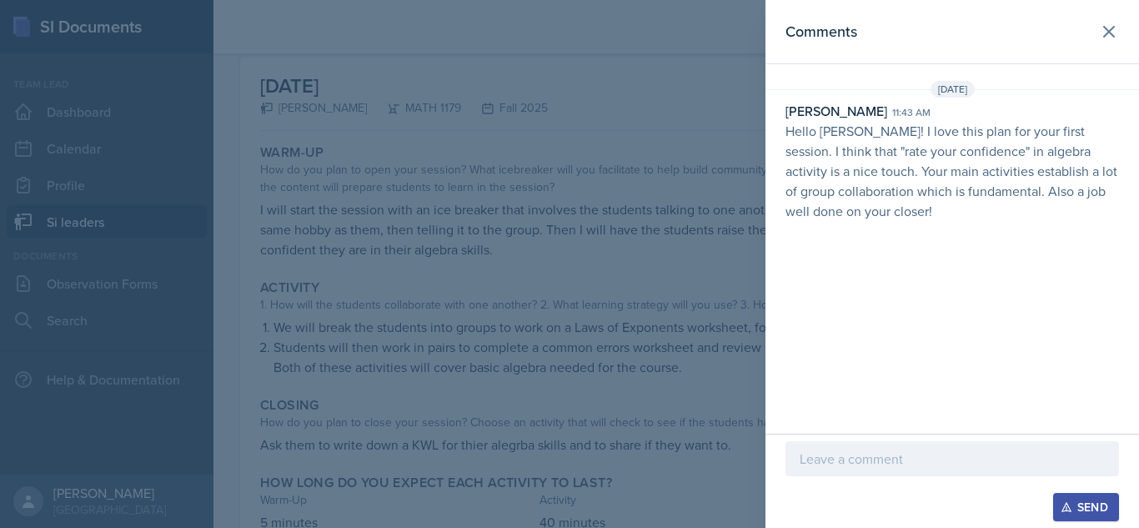
click at [920, 163] on p "Hello [PERSON_NAME]! I love this plan for your first session. I think that "rat…" at bounding box center [953, 171] width 334 height 100
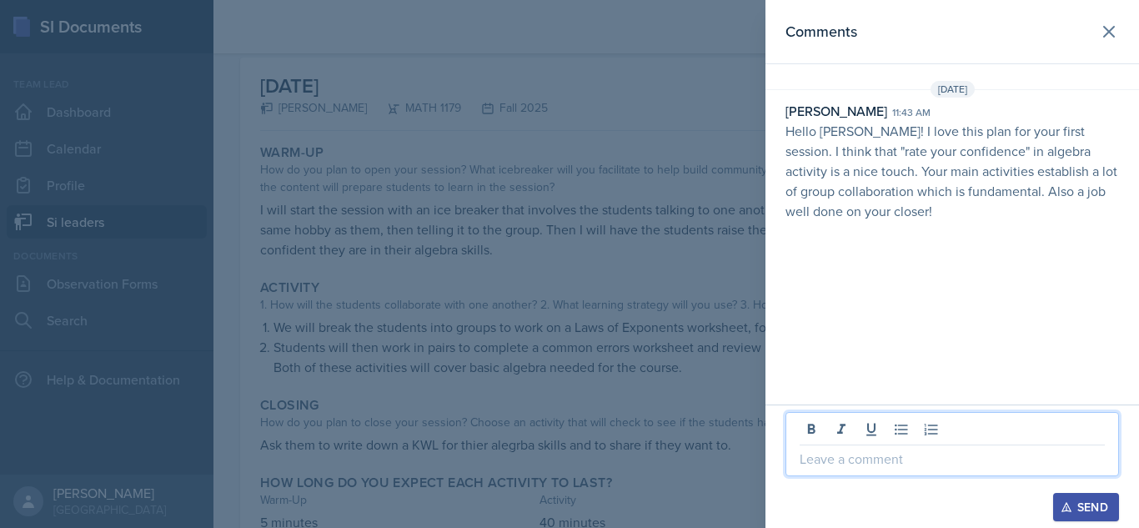
click at [861, 452] on p at bounding box center [952, 459] width 305 height 20
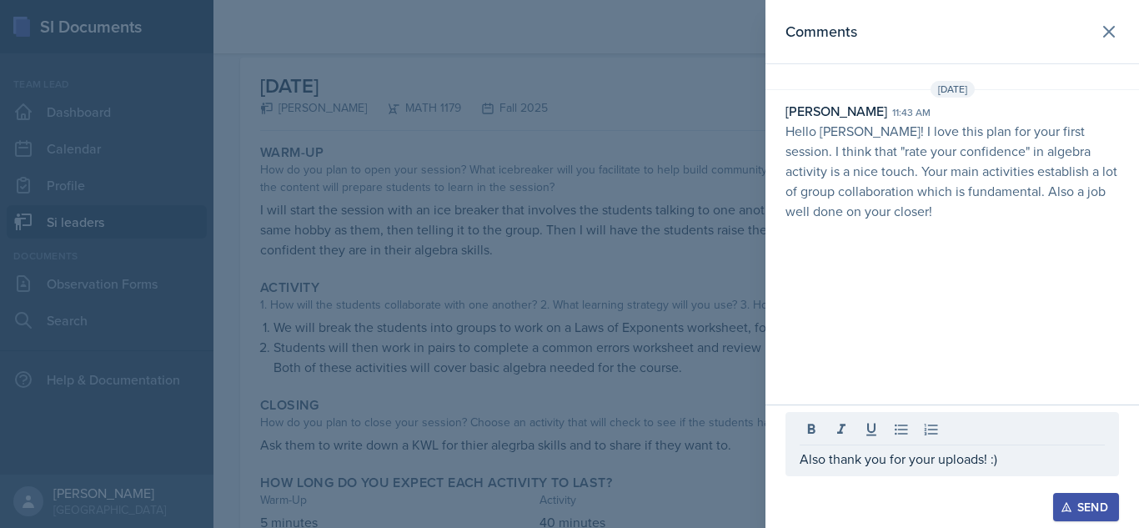
click at [1084, 497] on button "Send" at bounding box center [1086, 507] width 66 height 28
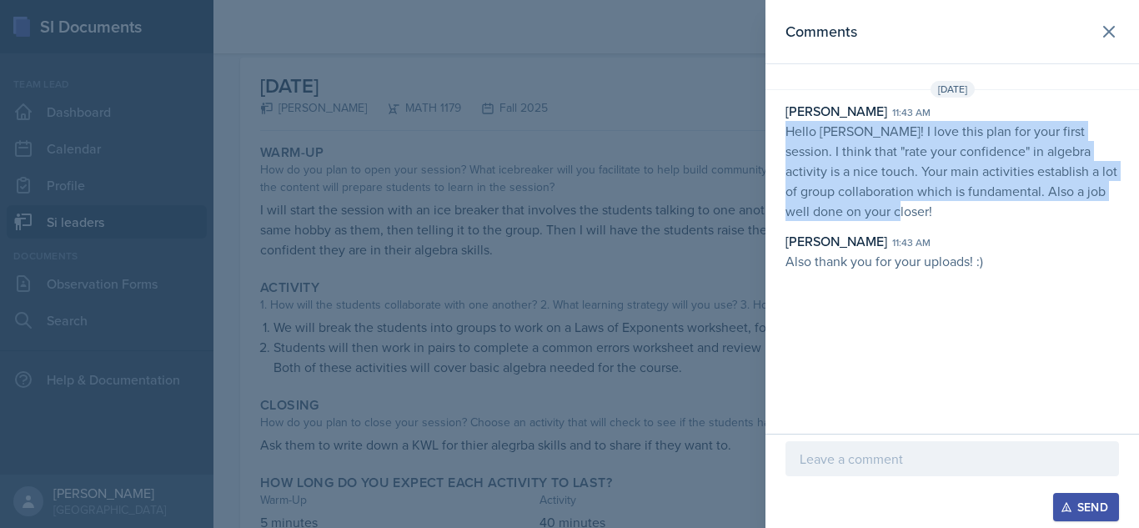
drag, startPoint x: 790, startPoint y: 134, endPoint x: 909, endPoint y: 213, distance: 142.7
click at [909, 213] on p "Hello [PERSON_NAME]! I love this plan for your first session. I think that "rat…" at bounding box center [953, 171] width 334 height 100
copy p "Hello [PERSON_NAME]! I love this plan for your first session. I think that "rat…"
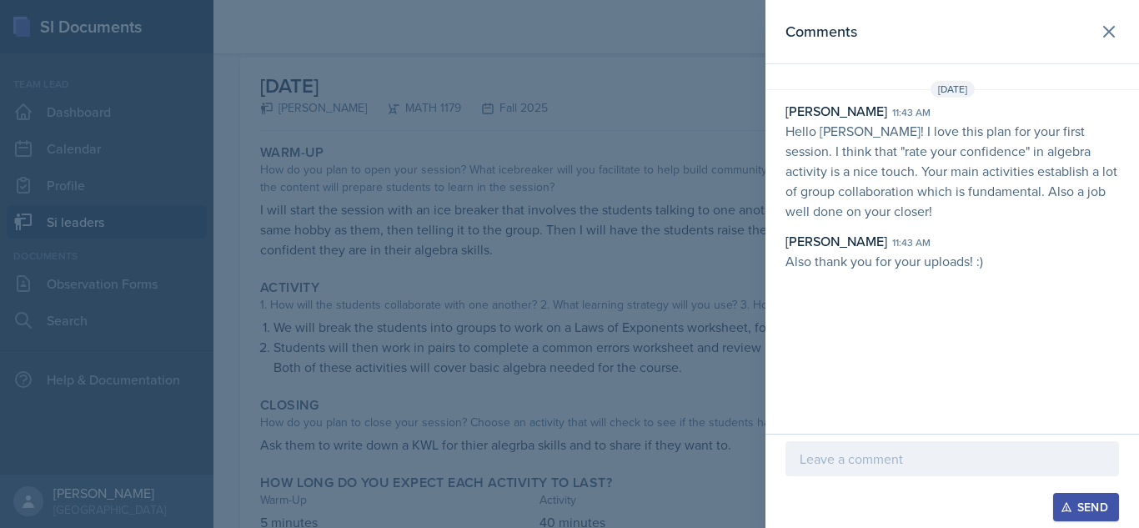
click at [647, 373] on div at bounding box center [569, 264] width 1139 height 528
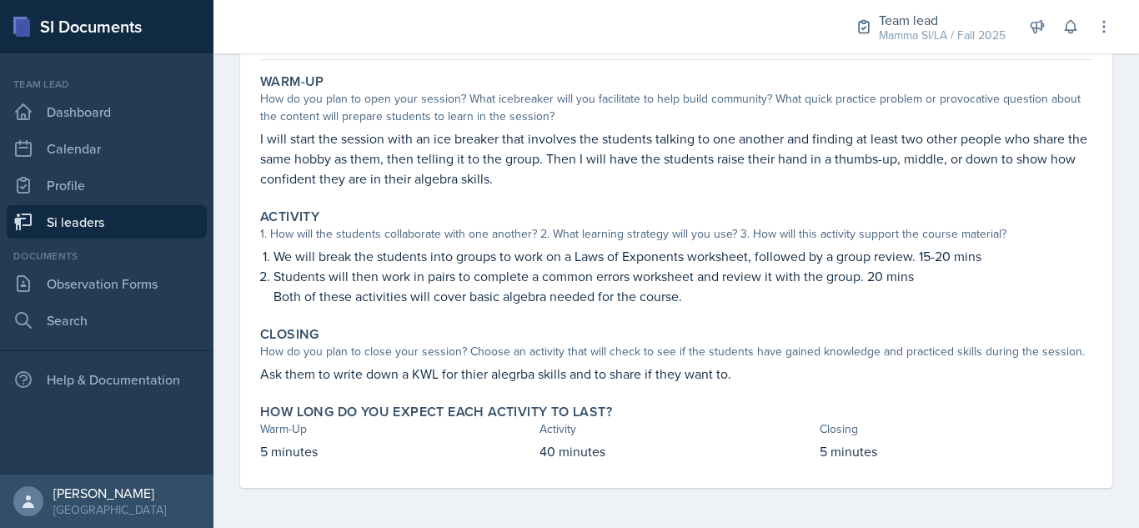
scroll to position [0, 0]
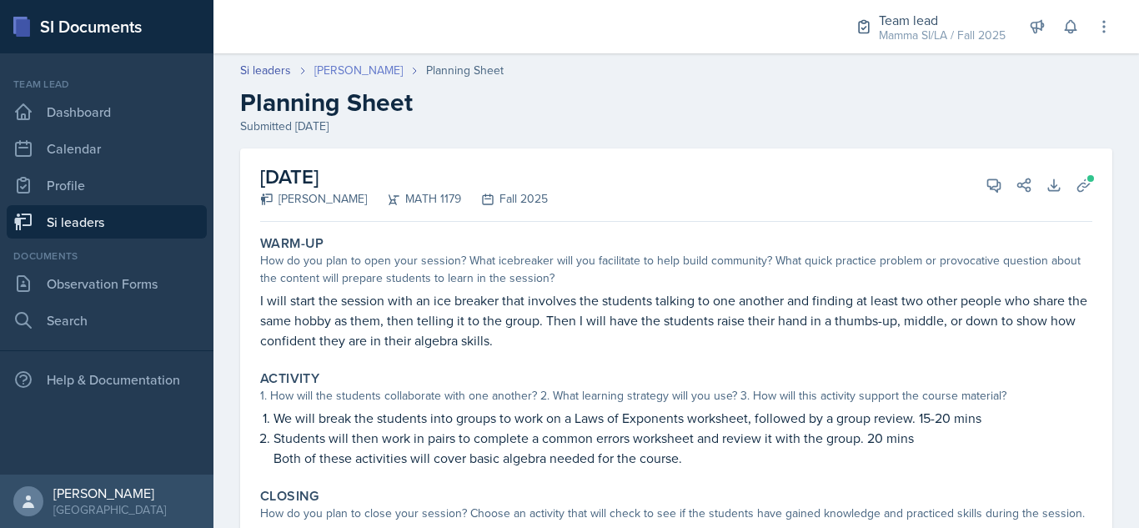
click at [344, 72] on link "[PERSON_NAME]" at bounding box center [358, 71] width 88 height 18
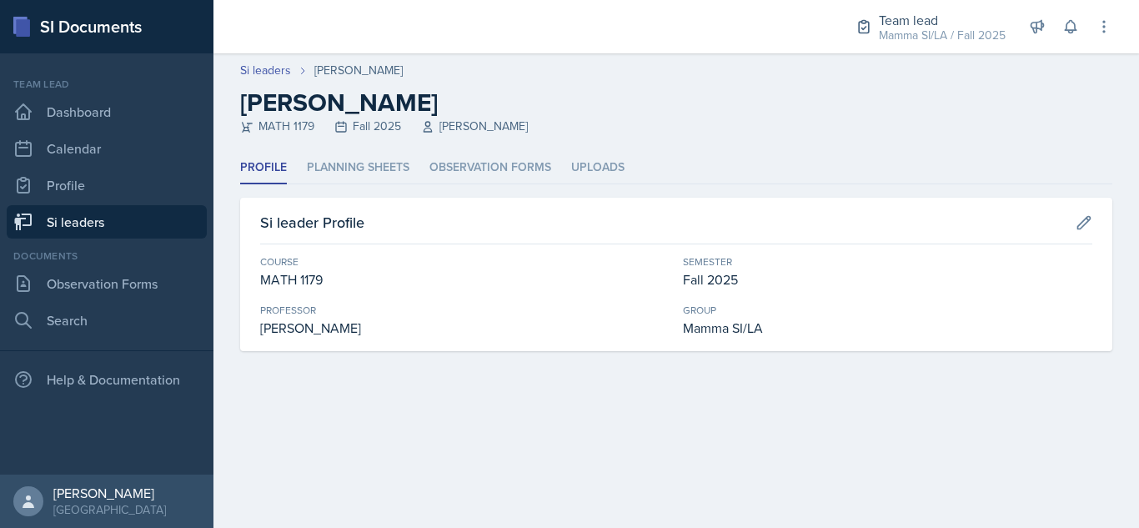
click at [359, 143] on header "Si leaders [PERSON_NAME] [PERSON_NAME] MATH 1179 Fall 2025 [PERSON_NAME]" at bounding box center [676, 102] width 926 height 98
click at [363, 169] on li "Planning Sheets" at bounding box center [358, 168] width 103 height 33
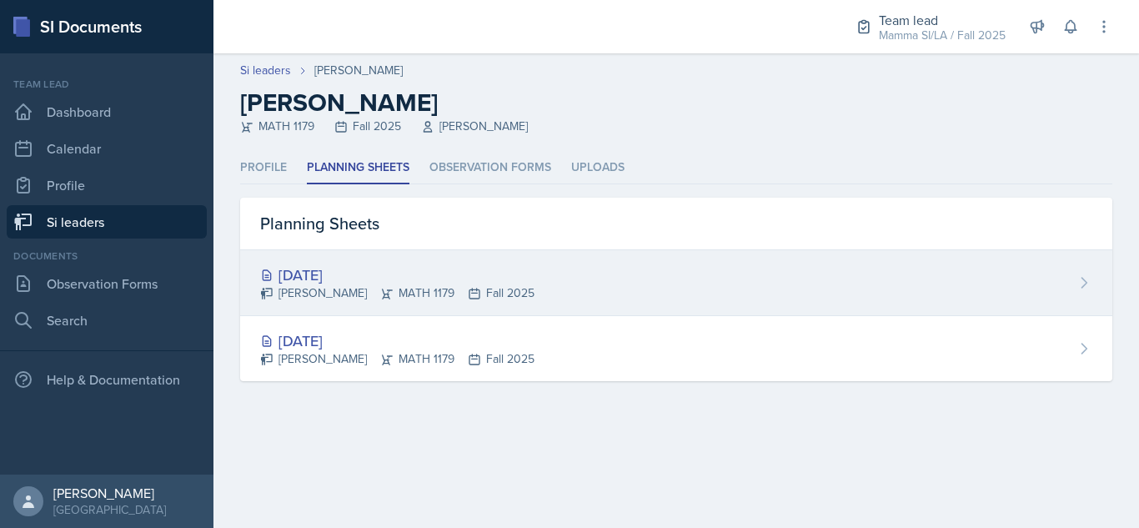
click at [475, 273] on div "[DATE]" at bounding box center [397, 275] width 274 height 23
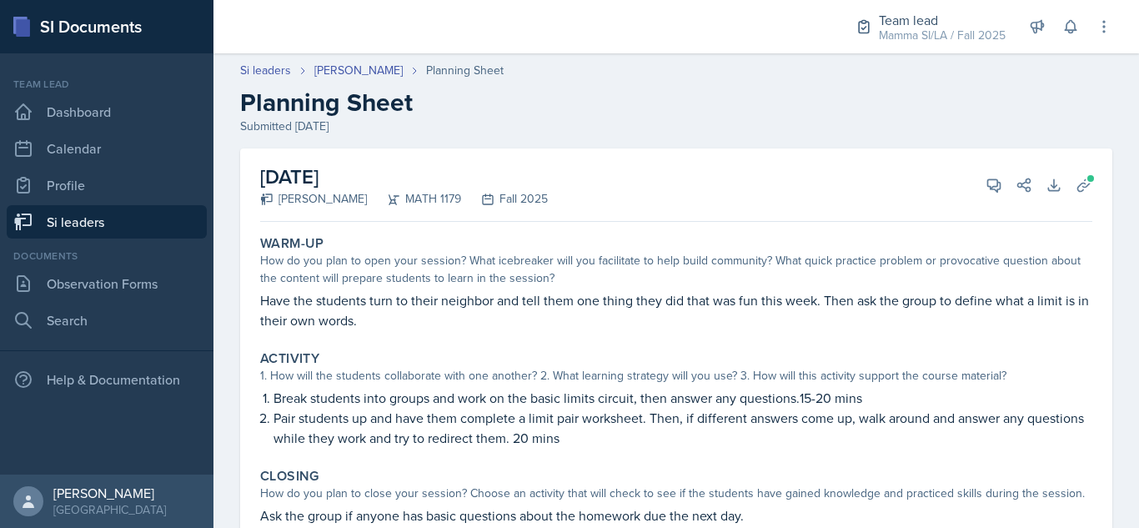
click at [1070, 168] on div "[DATE] [PERSON_NAME] MATH 1179 Fall 2025 View Comments Comments Send Share Down…" at bounding box center [676, 184] width 832 height 73
click at [1077, 186] on icon at bounding box center [1084, 185] width 17 height 17
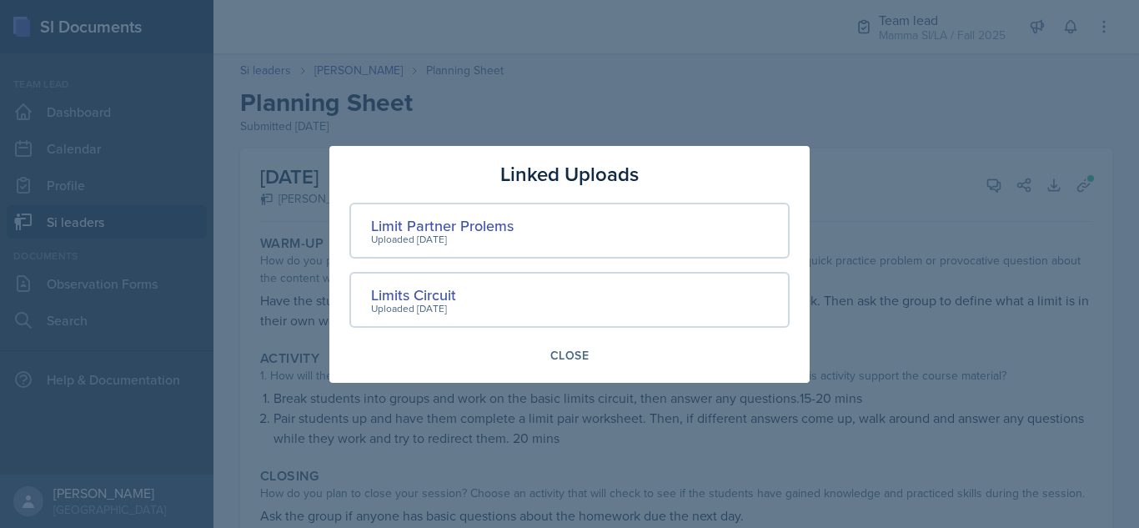
click at [1019, 274] on div at bounding box center [569, 264] width 1139 height 528
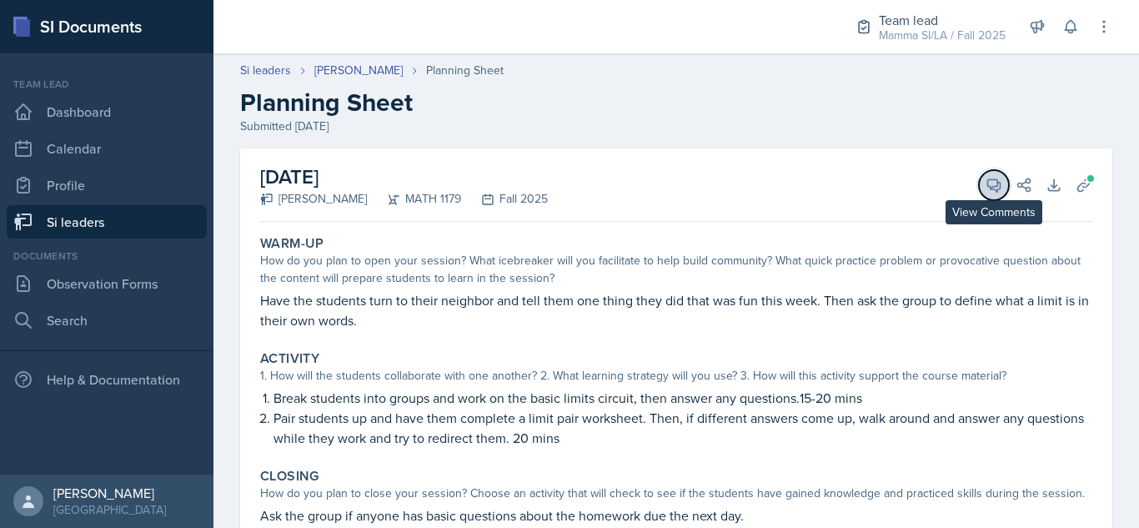
click at [986, 193] on icon at bounding box center [994, 185] width 17 height 17
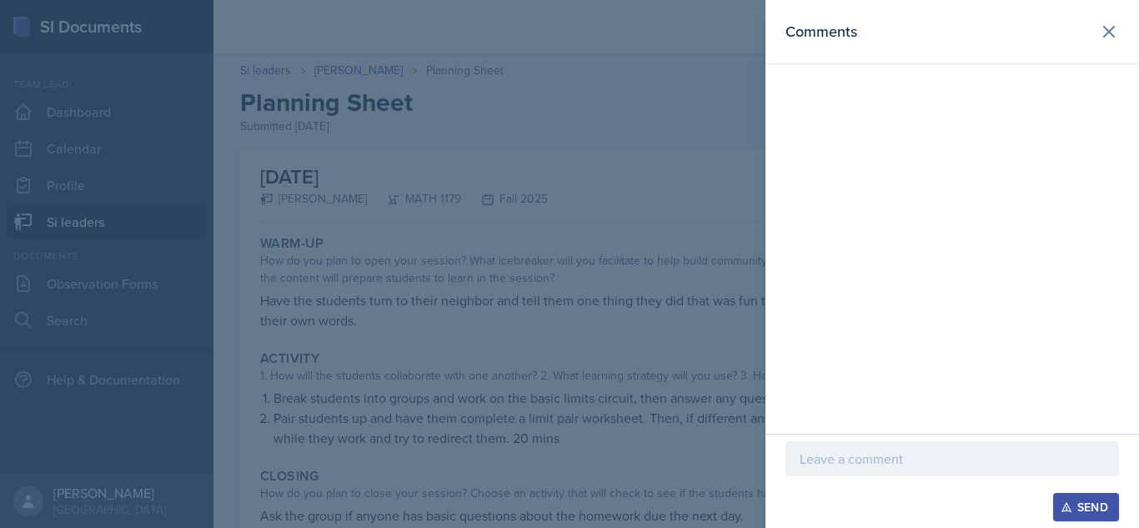
click at [839, 460] on p at bounding box center [952, 459] width 305 height 20
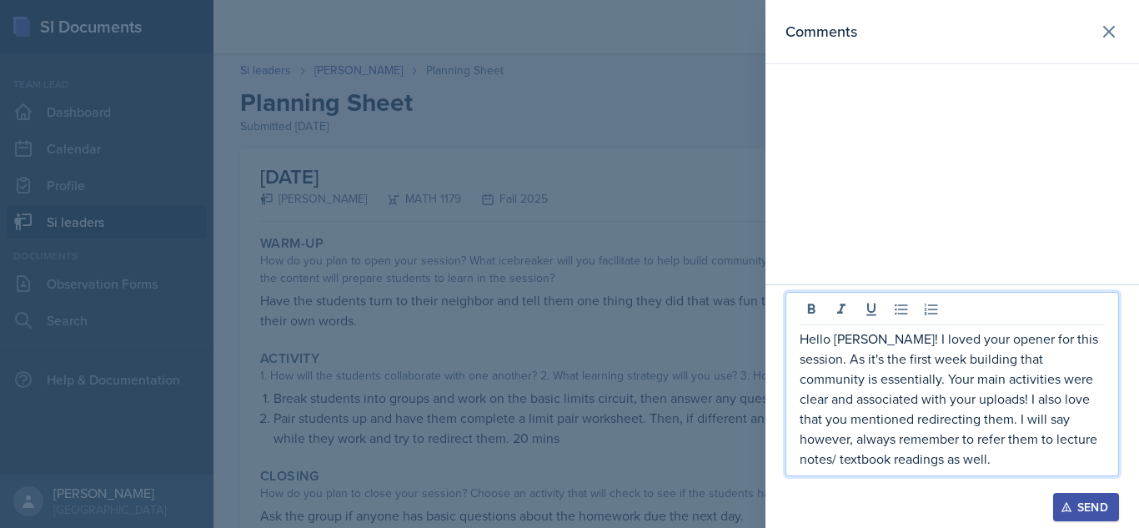
click at [887, 364] on p "Hello [PERSON_NAME]! I loved your opener for this session. As it's the first we…" at bounding box center [952, 399] width 305 height 140
click at [943, 363] on p "Hello [PERSON_NAME]! I loved your opener for this session. As it's the second w…" at bounding box center [952, 399] width 305 height 140
click at [860, 387] on p "Hello [PERSON_NAME]! I loved your opener for this session. As it's the second w…" at bounding box center [952, 399] width 305 height 140
click at [962, 461] on p "Hello [PERSON_NAME]! I loved your opener for this session. As it's the second w…" at bounding box center [952, 399] width 305 height 140
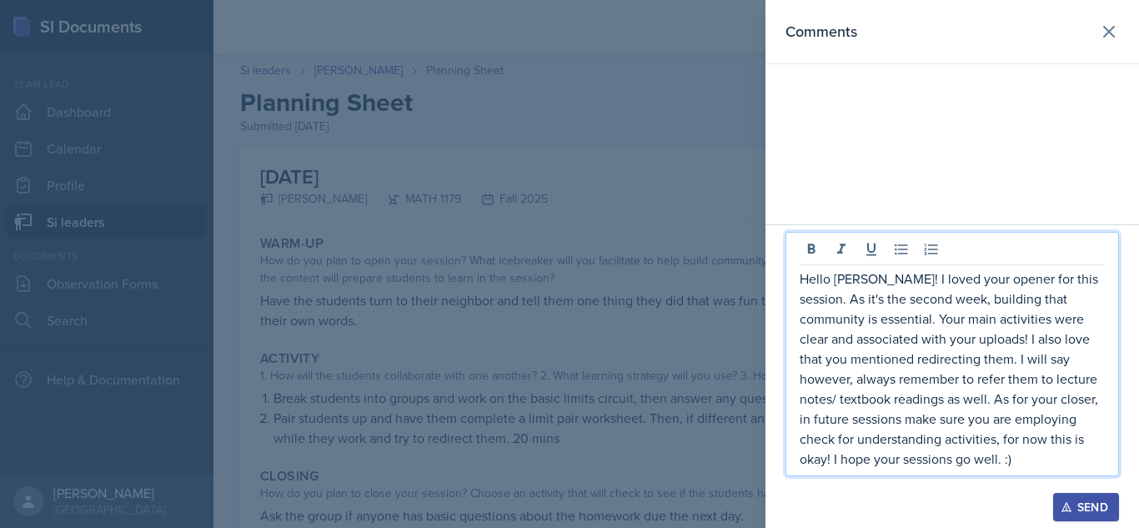
click at [957, 440] on p "Hello [PERSON_NAME]! I loved your opener for this session. As it's the second w…" at bounding box center [952, 369] width 305 height 200
click at [999, 467] on p "Hello [PERSON_NAME]! I loved your opener for this session. As it's the second w…" at bounding box center [952, 369] width 305 height 200
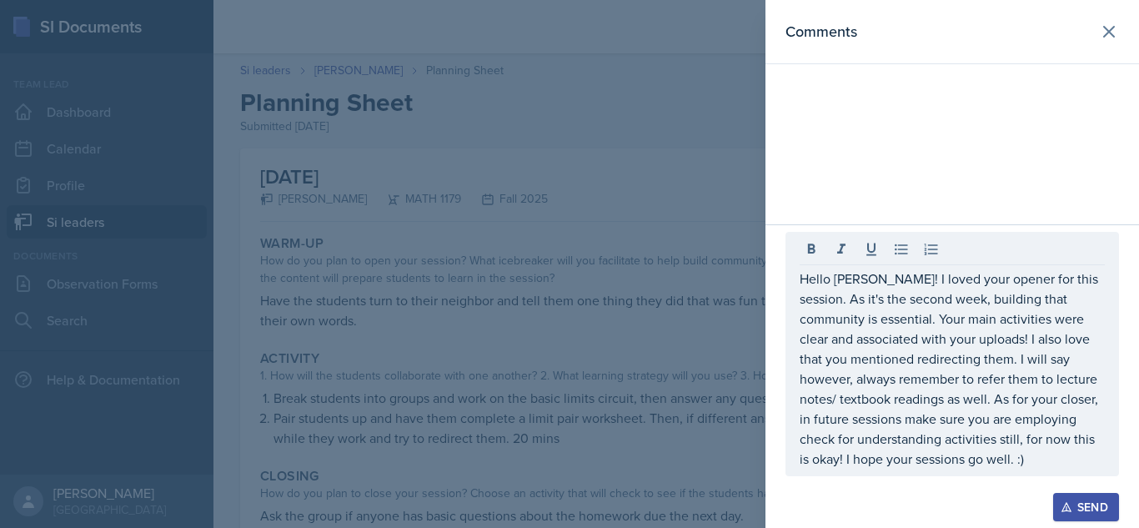
click at [1082, 517] on button "Send" at bounding box center [1086, 507] width 66 height 28
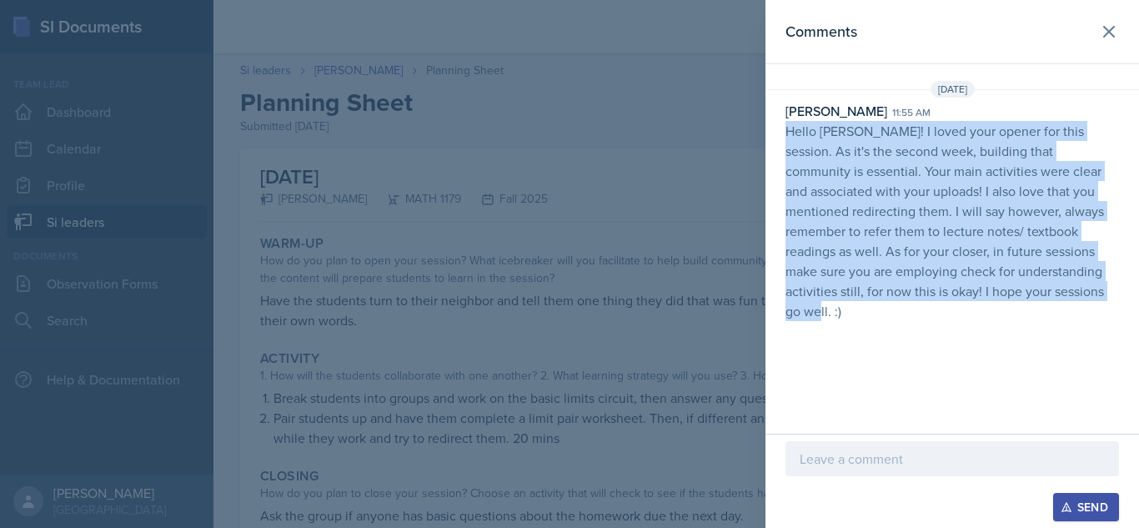
drag, startPoint x: 786, startPoint y: 133, endPoint x: 1090, endPoint y: 324, distance: 359.4
click at [1090, 324] on div "Comments [DATE] [PERSON_NAME] 11:55 am Hello [PERSON_NAME]! I loved your opener…" at bounding box center [953, 217] width 374 height 434
copy p "Hello [PERSON_NAME]! I loved your opener for this session. As it's the second w…"
click at [840, 297] on p "Hello [PERSON_NAME]! I loved your opener for this session. As it's the second w…" at bounding box center [953, 221] width 334 height 200
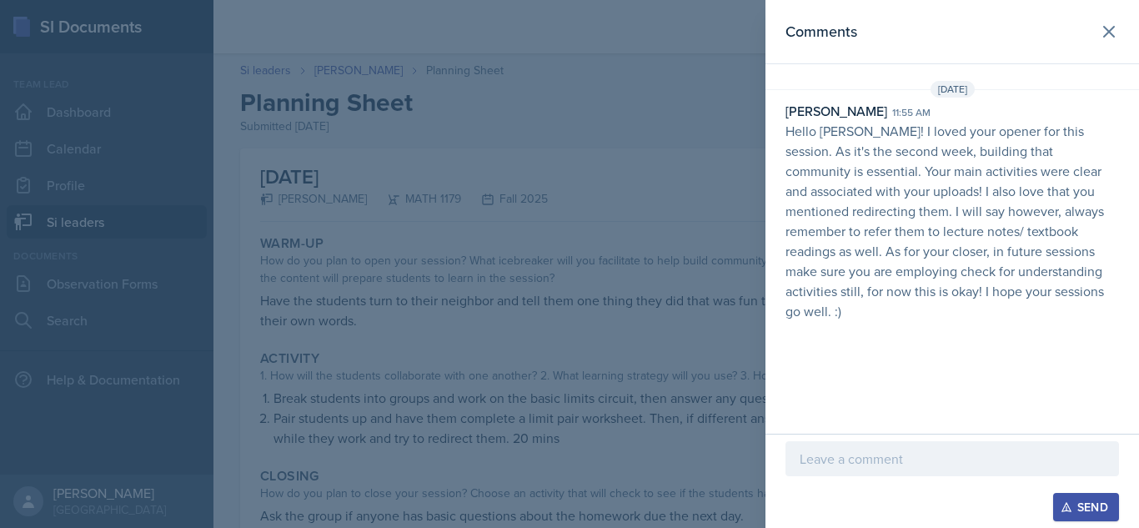
click at [608, 378] on div at bounding box center [569, 264] width 1139 height 528
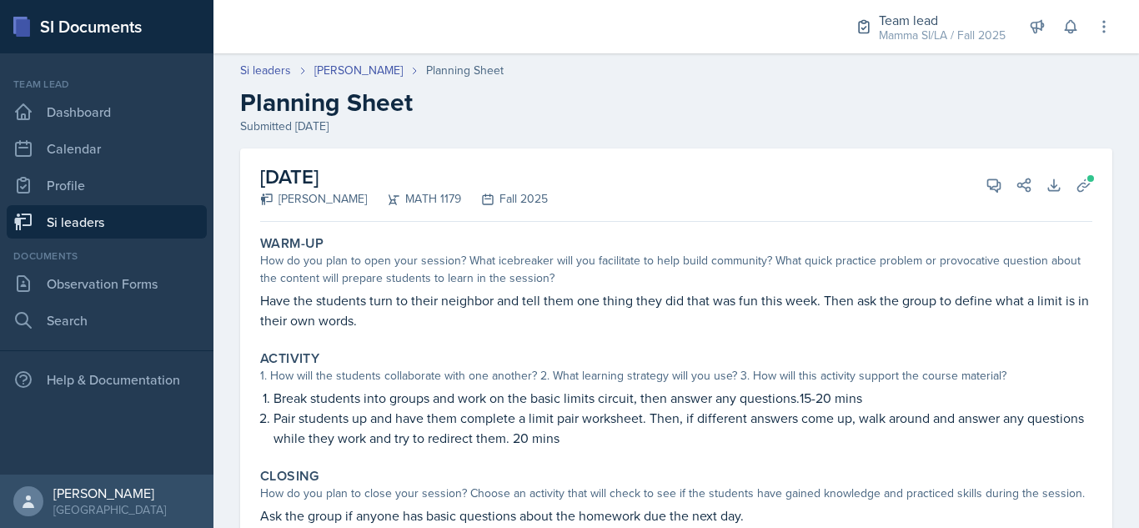
click at [87, 221] on link "Si leaders" at bounding box center [107, 221] width 200 height 33
